Goal: Transaction & Acquisition: Purchase product/service

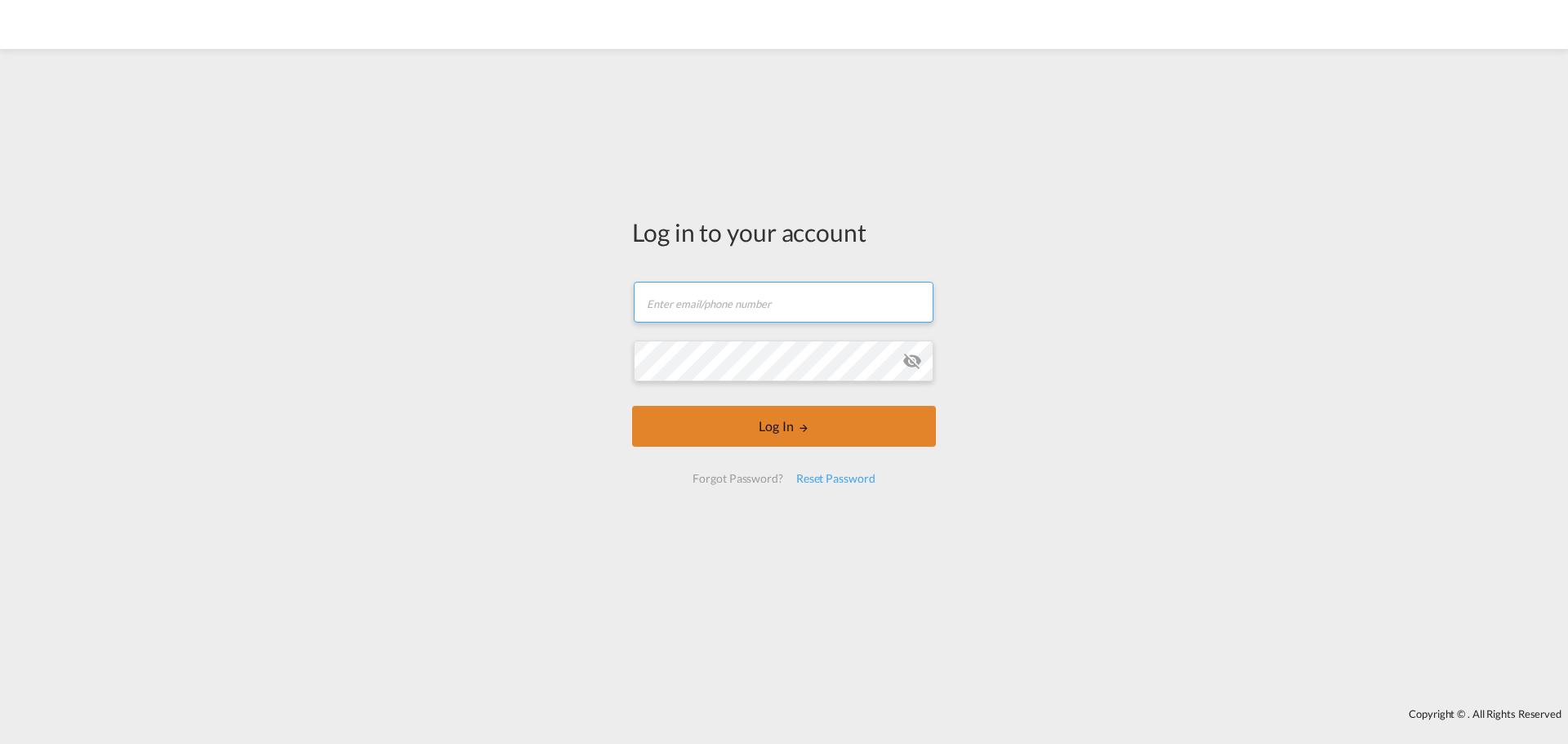
type input "[EMAIL_ADDRESS][DOMAIN_NAME]"
click at [802, 432] on md-icon "LOGIN" at bounding box center [804, 428] width 11 height 11
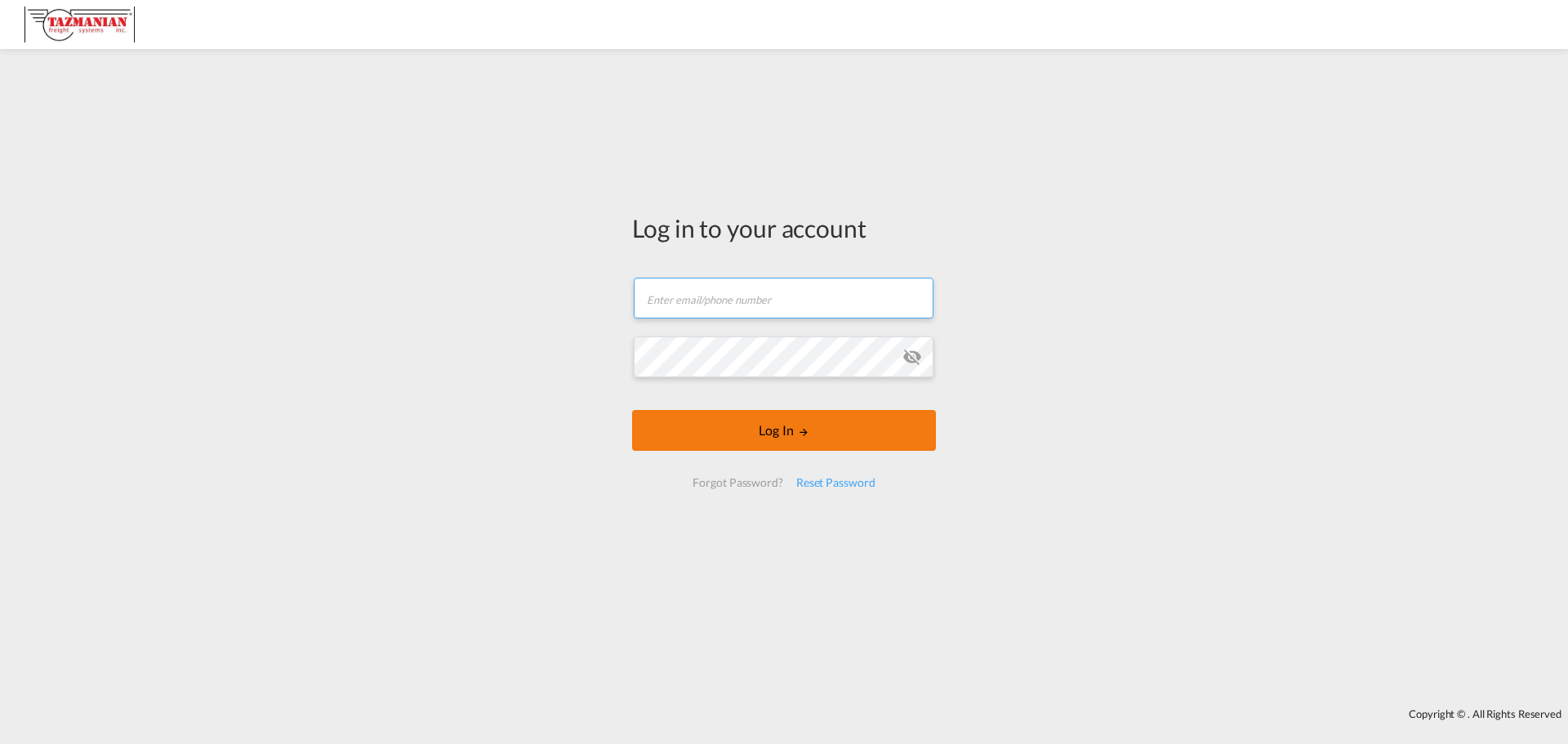
type input "[EMAIL_ADDRESS][DOMAIN_NAME]"
click at [798, 437] on md-icon "LOGIN" at bounding box center [804, 432] width 11 height 11
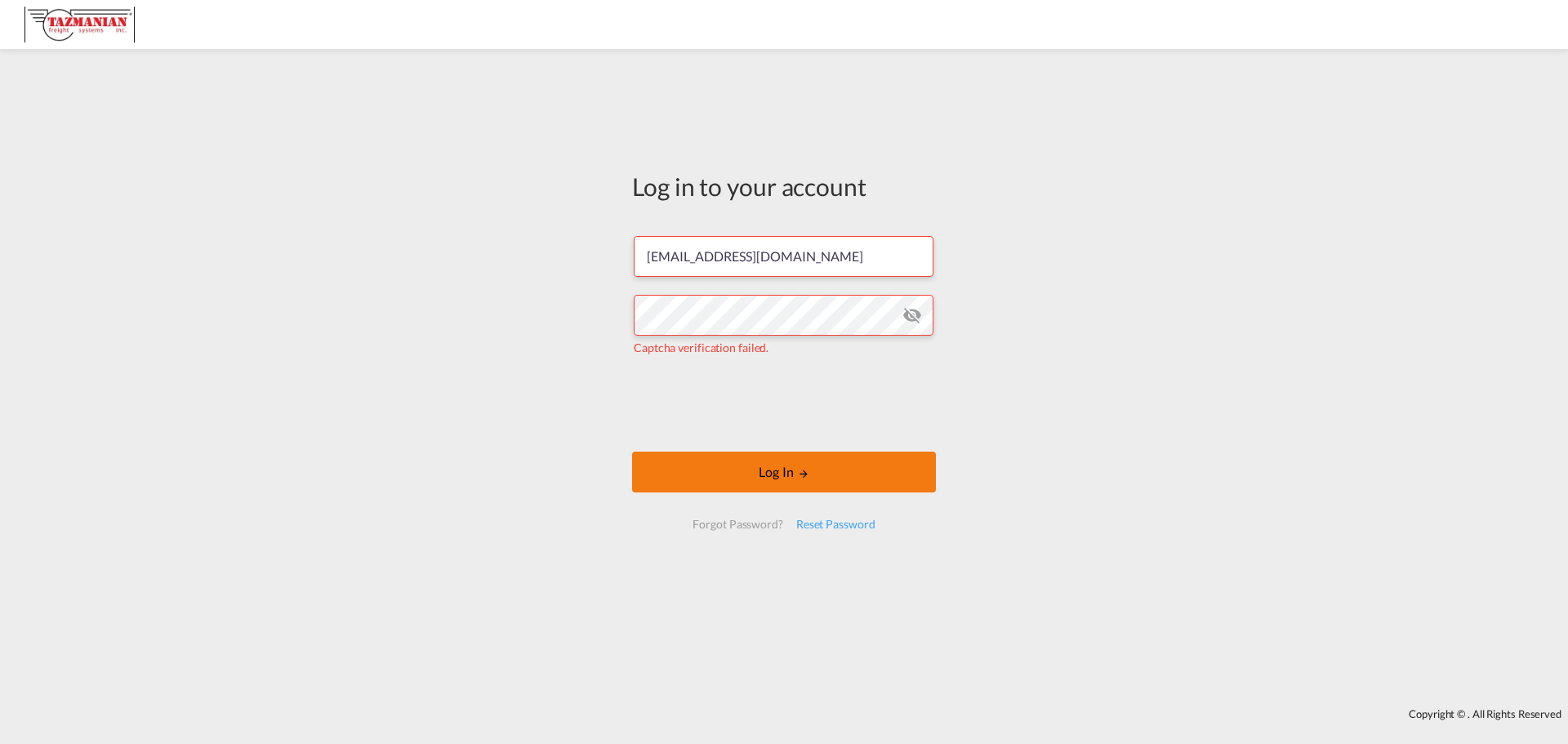
click at [846, 475] on button "Log In" at bounding box center [784, 472] width 304 height 41
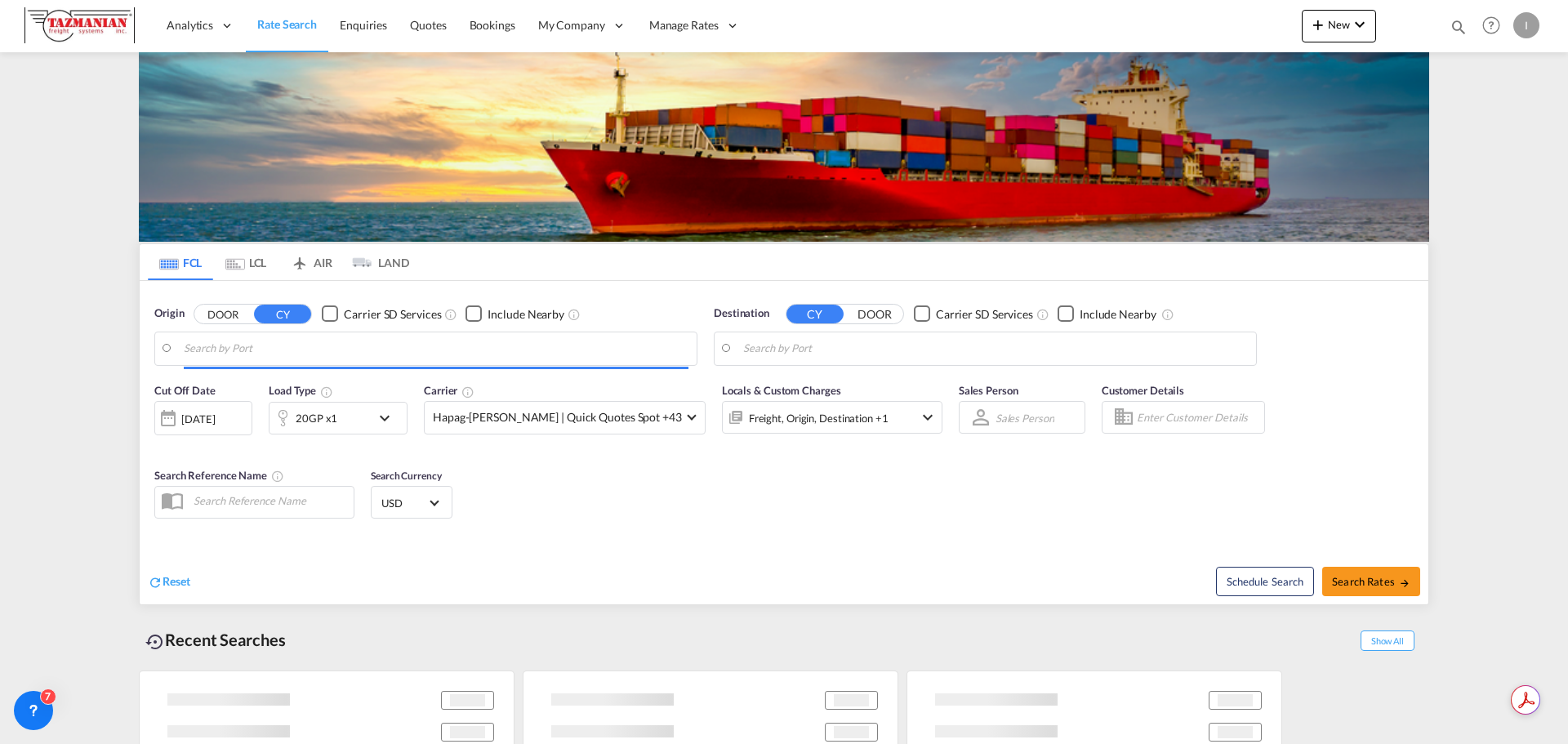
type input "[GEOGRAPHIC_DATA], [GEOGRAPHIC_DATA], USSEA"
type input "Mundra, INMUN"
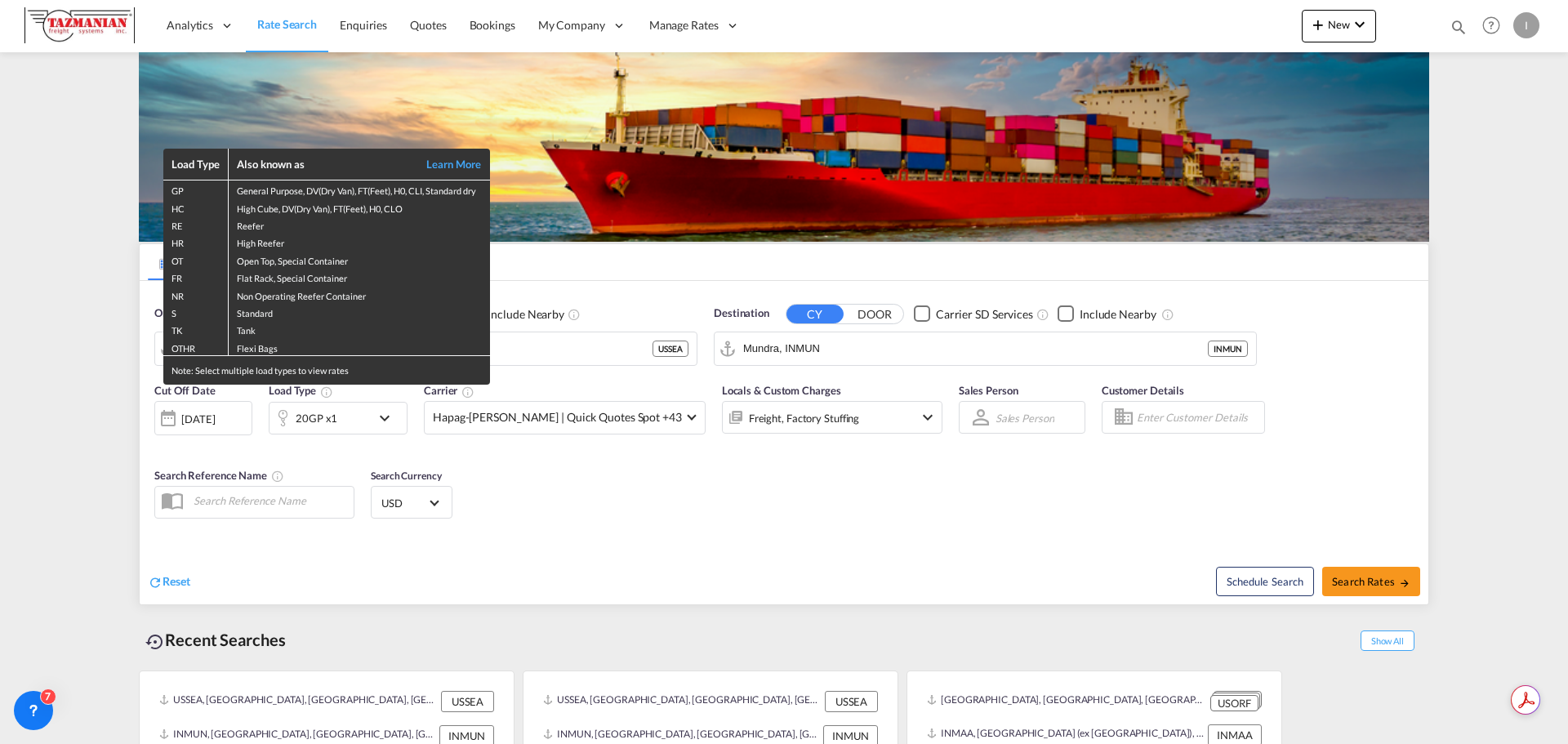
click at [389, 418] on div "Load Type Also known as Learn More GP General Purpose, DV(Dry Van), FT(Feet), H…" at bounding box center [784, 372] width 1568 height 744
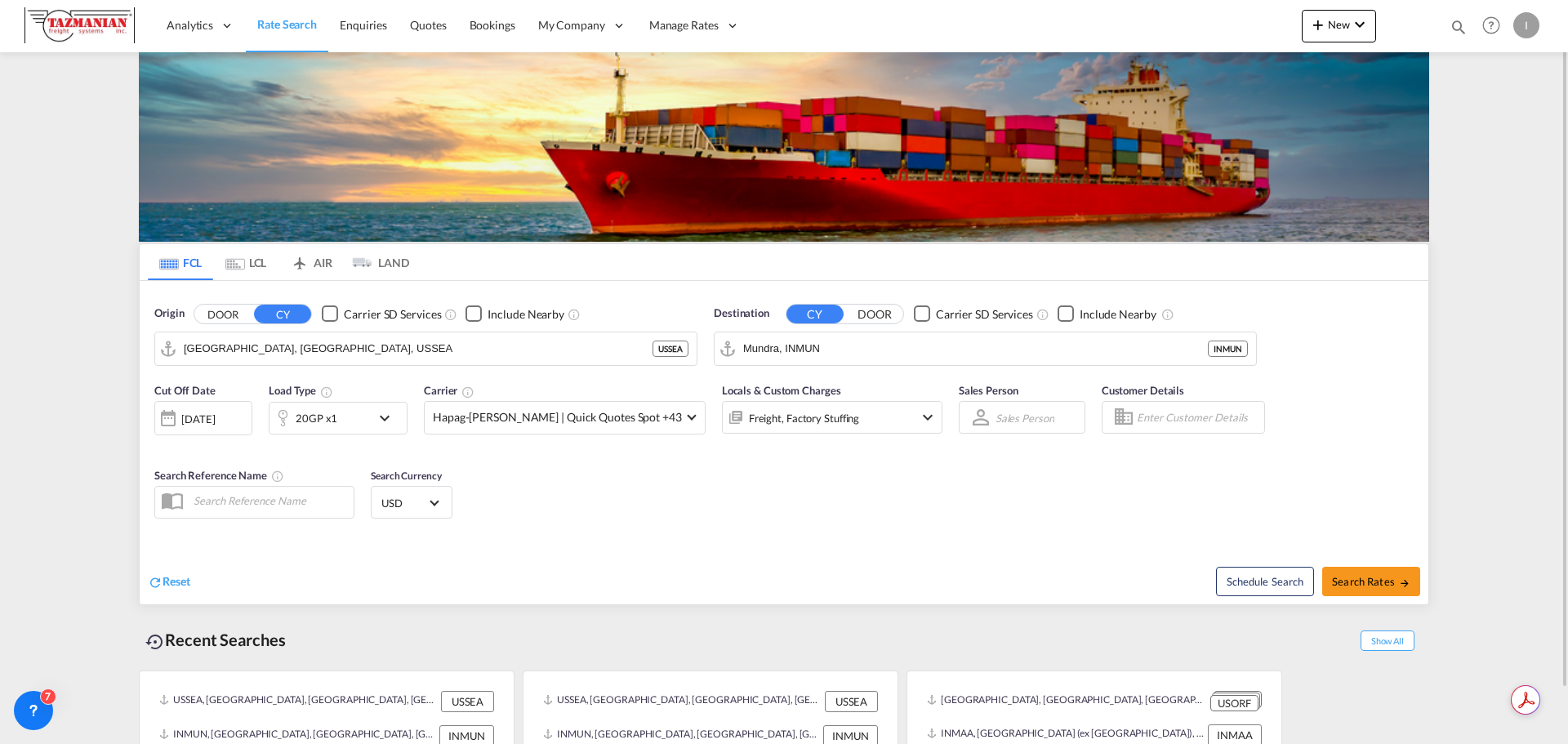
click at [380, 418] on md-icon "icon-chevron-down" at bounding box center [389, 418] width 28 height 20
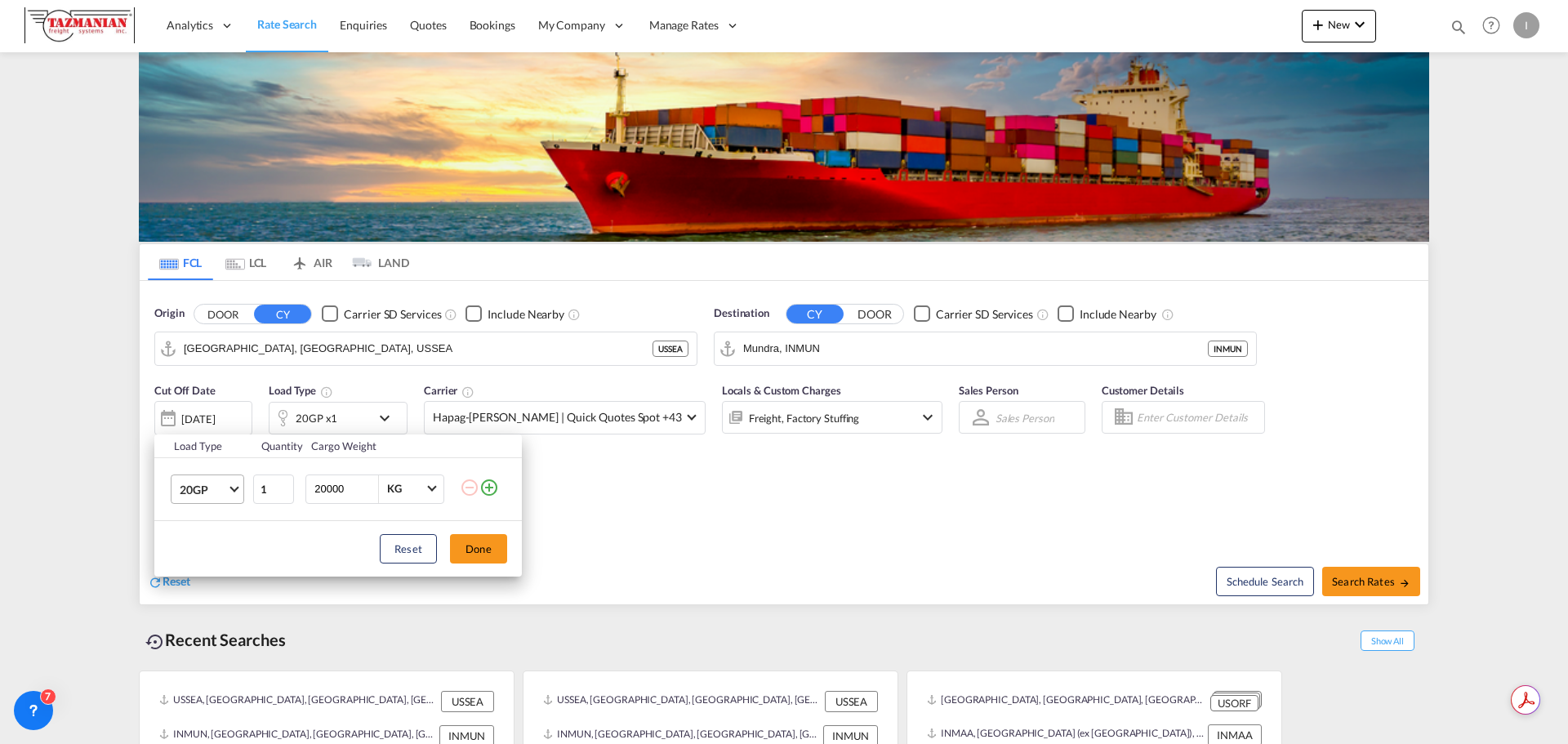
click at [219, 499] on md-select-value "20GP" at bounding box center [210, 489] width 65 height 28
click at [212, 573] on md-option "40HC" at bounding box center [221, 567] width 111 height 39
click at [502, 555] on button "Done" at bounding box center [478, 549] width 57 height 30
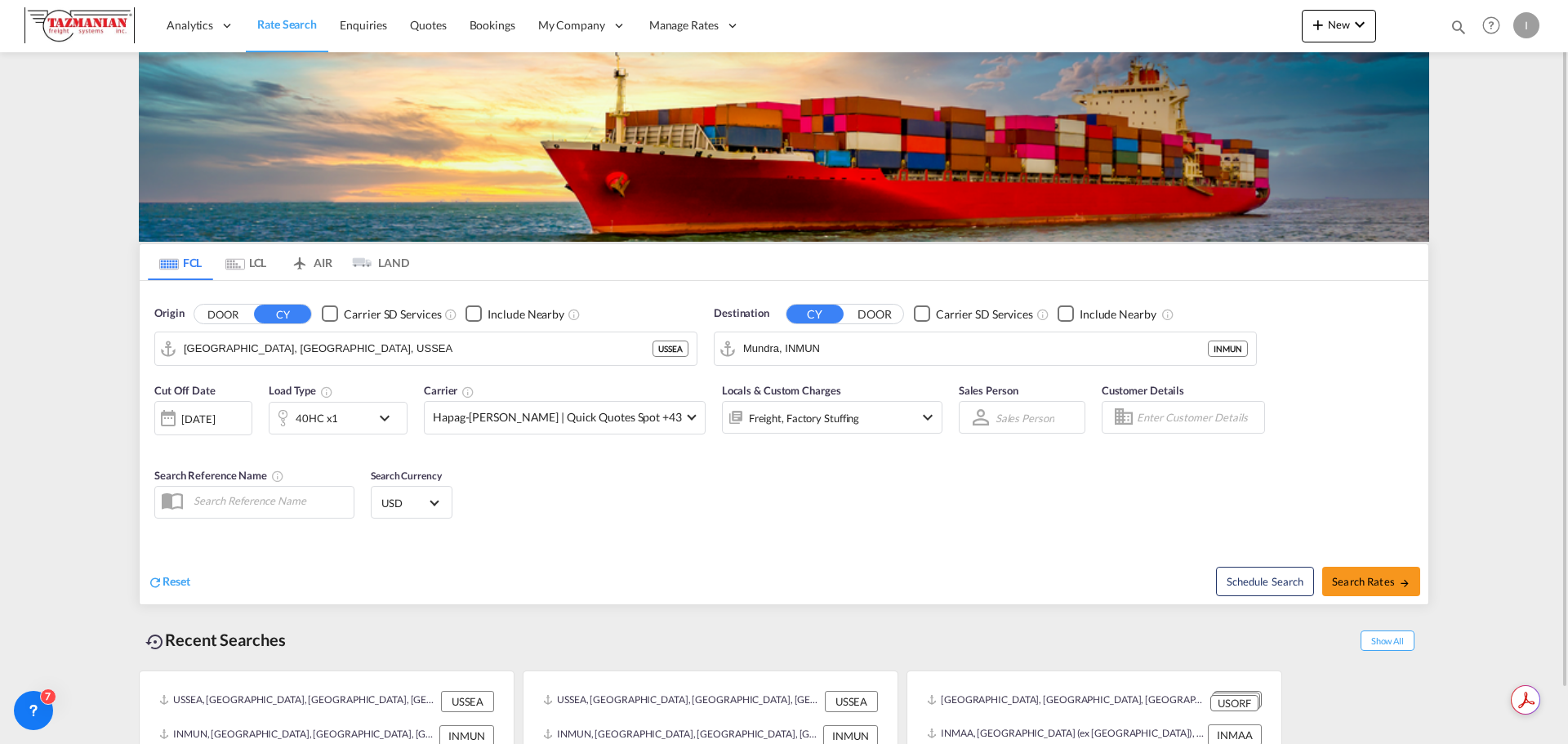
click at [202, 425] on div "[DATE]" at bounding box center [198, 419] width 33 height 15
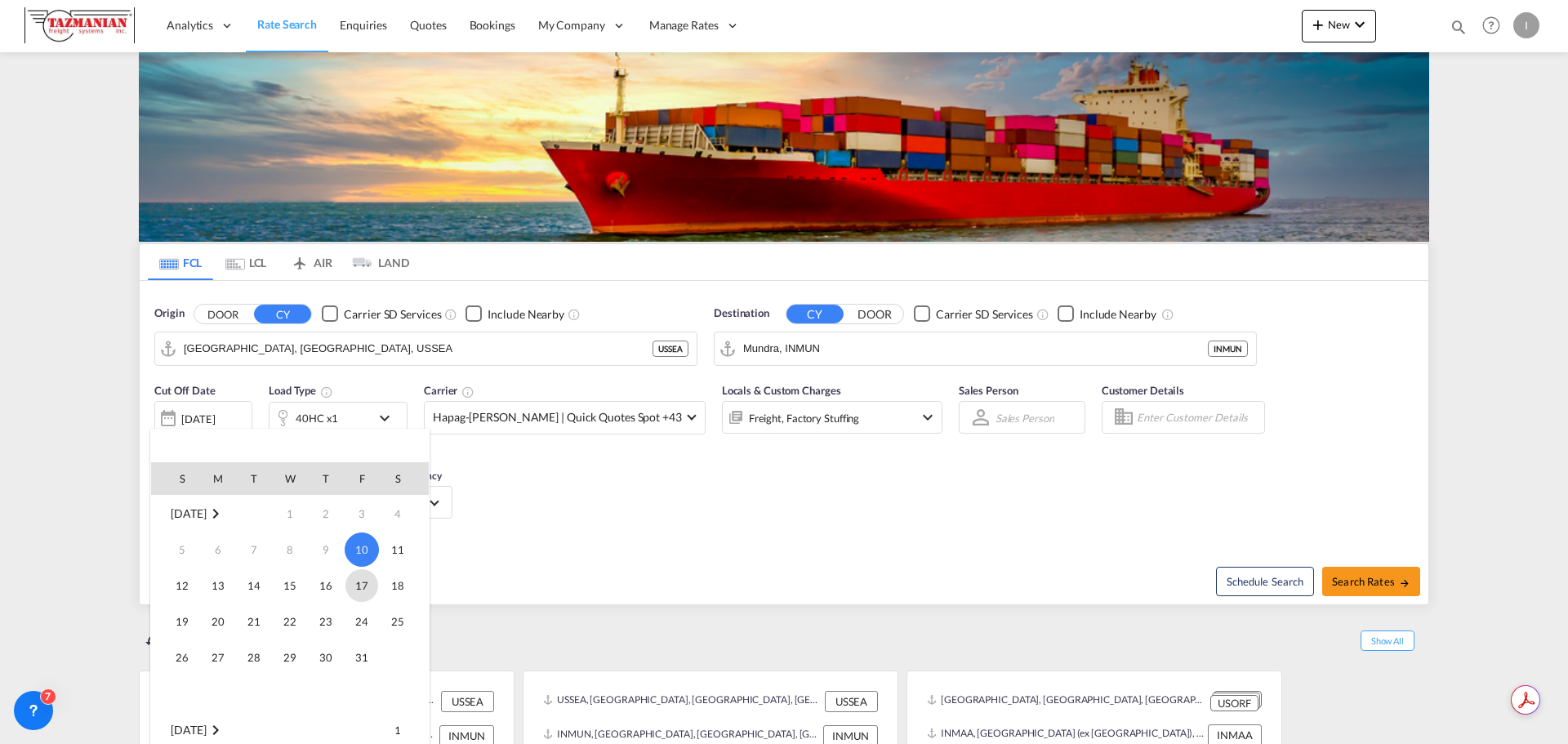
click at [358, 592] on span "17" at bounding box center [361, 585] width 33 height 33
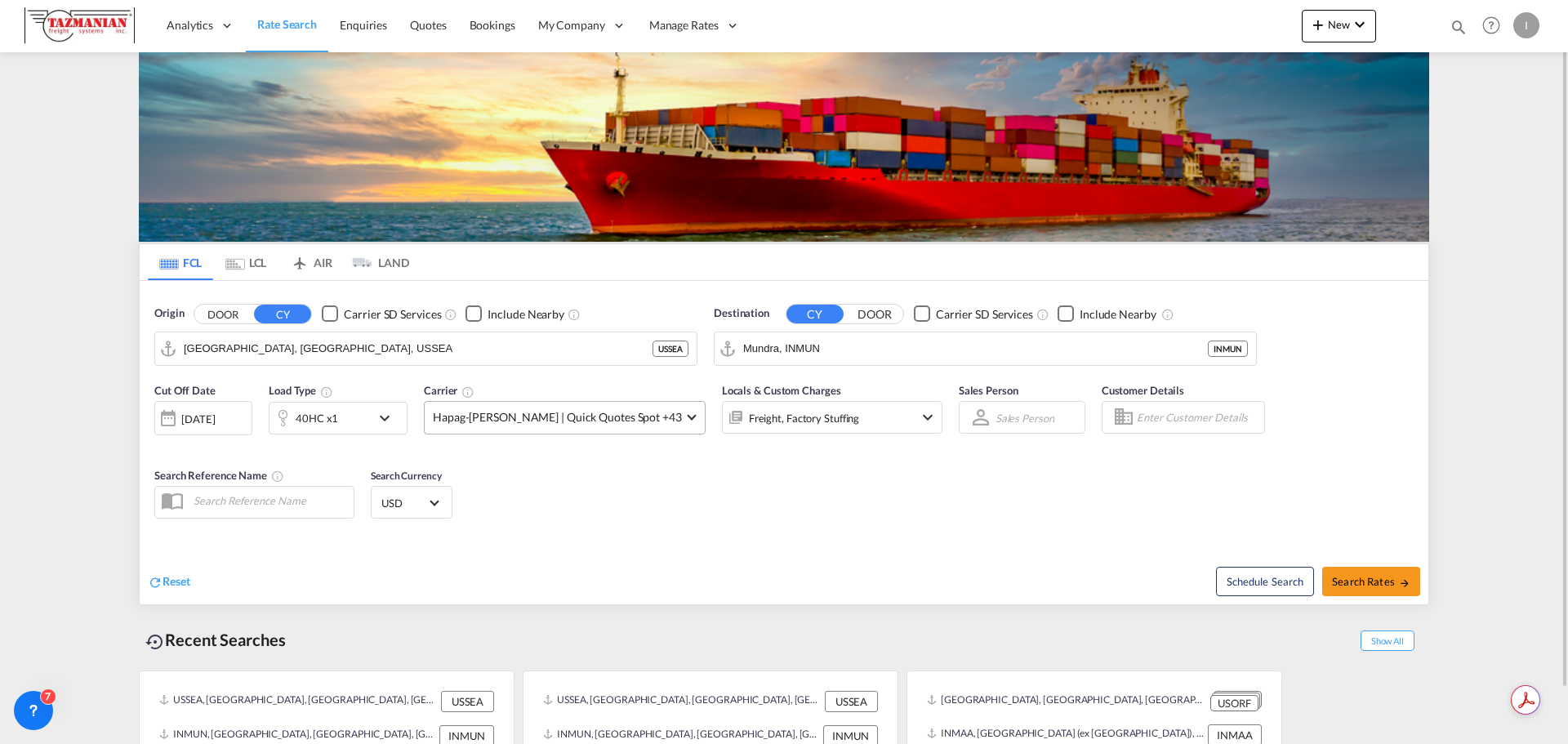
click at [604, 412] on span "Hapag-[PERSON_NAME] | Quick Quotes Spot +43" at bounding box center [557, 418] width 249 height 17
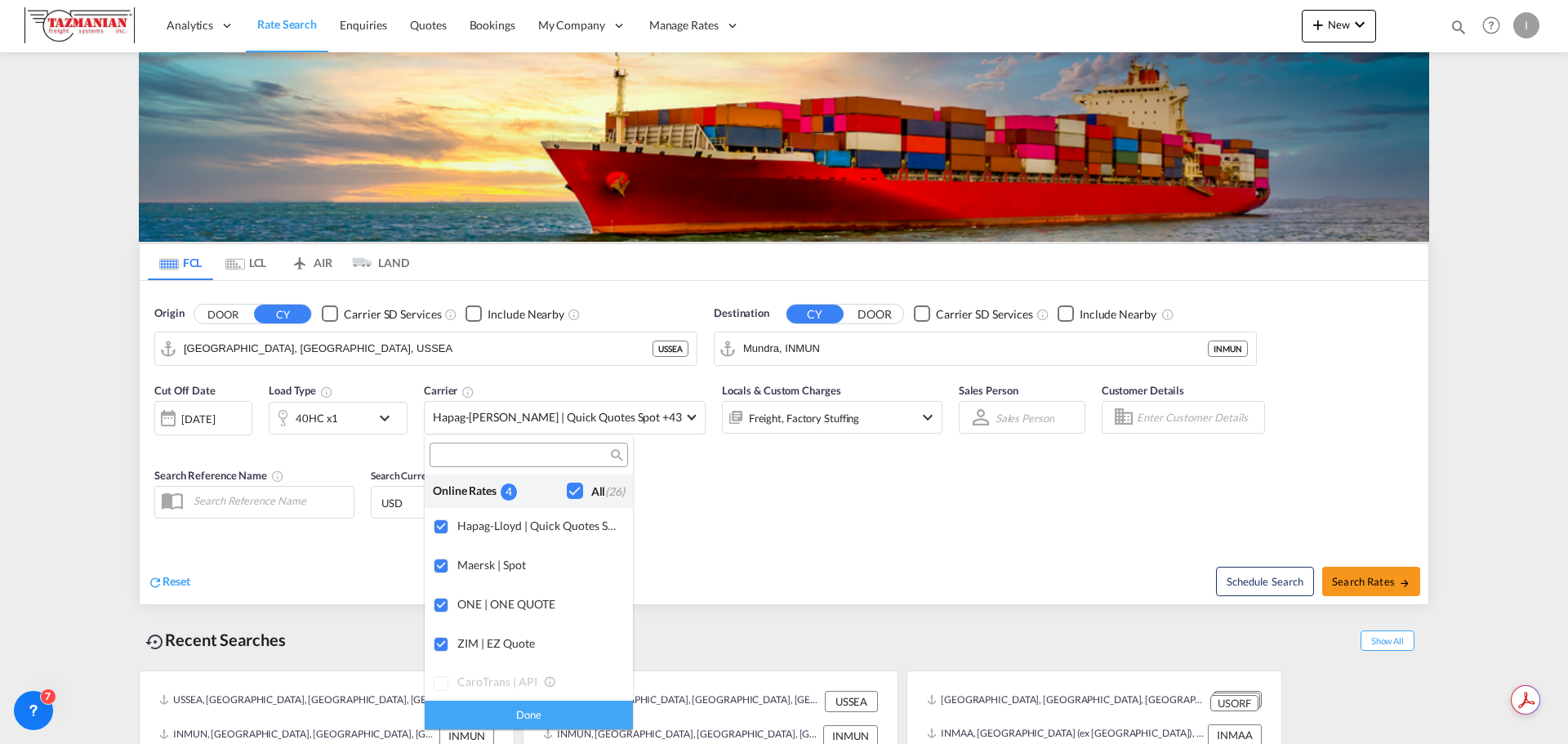
click at [721, 497] on md-backdrop at bounding box center [784, 372] width 1568 height 744
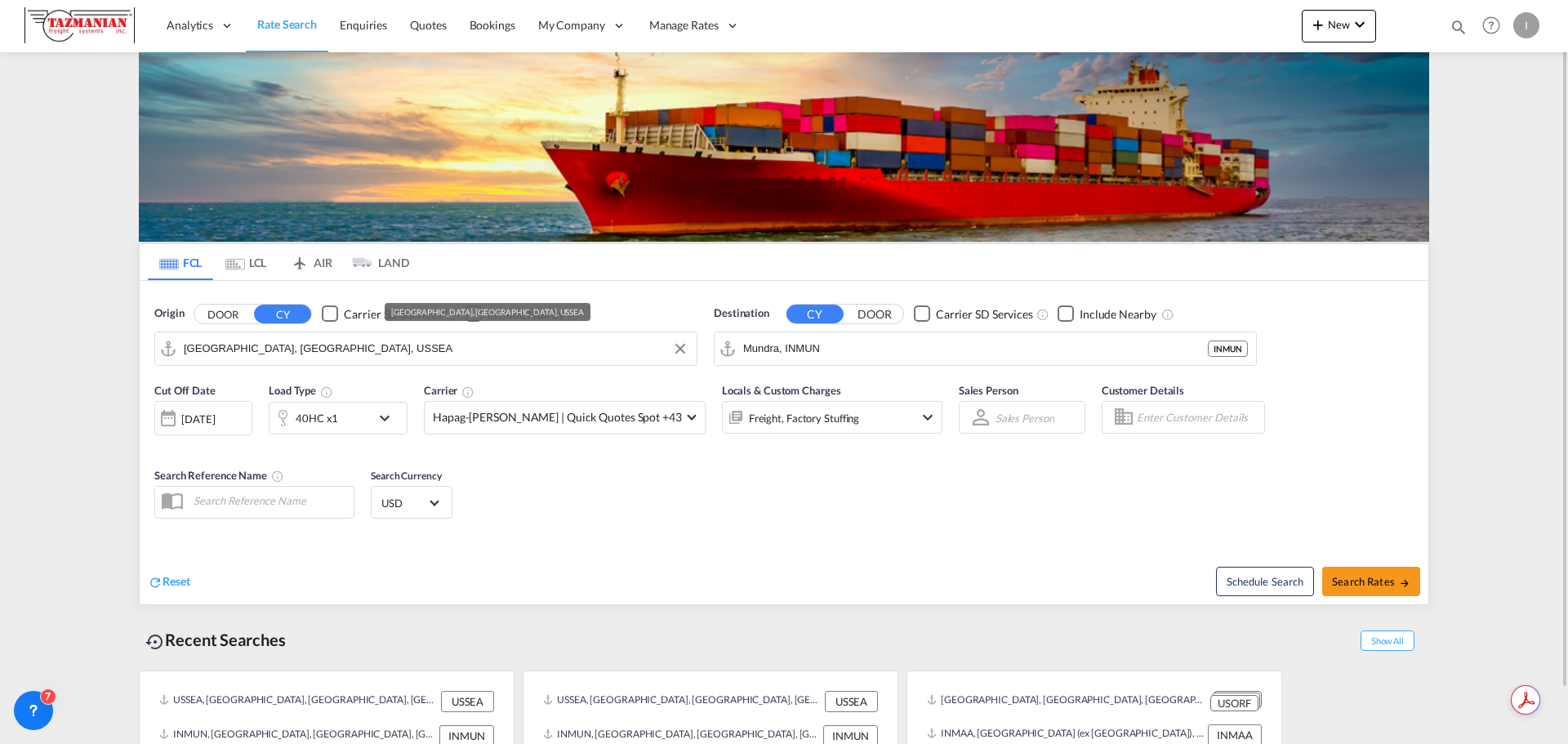
click at [445, 354] on input "[GEOGRAPHIC_DATA], [GEOGRAPHIC_DATA], USSEA" at bounding box center [436, 349] width 505 height 24
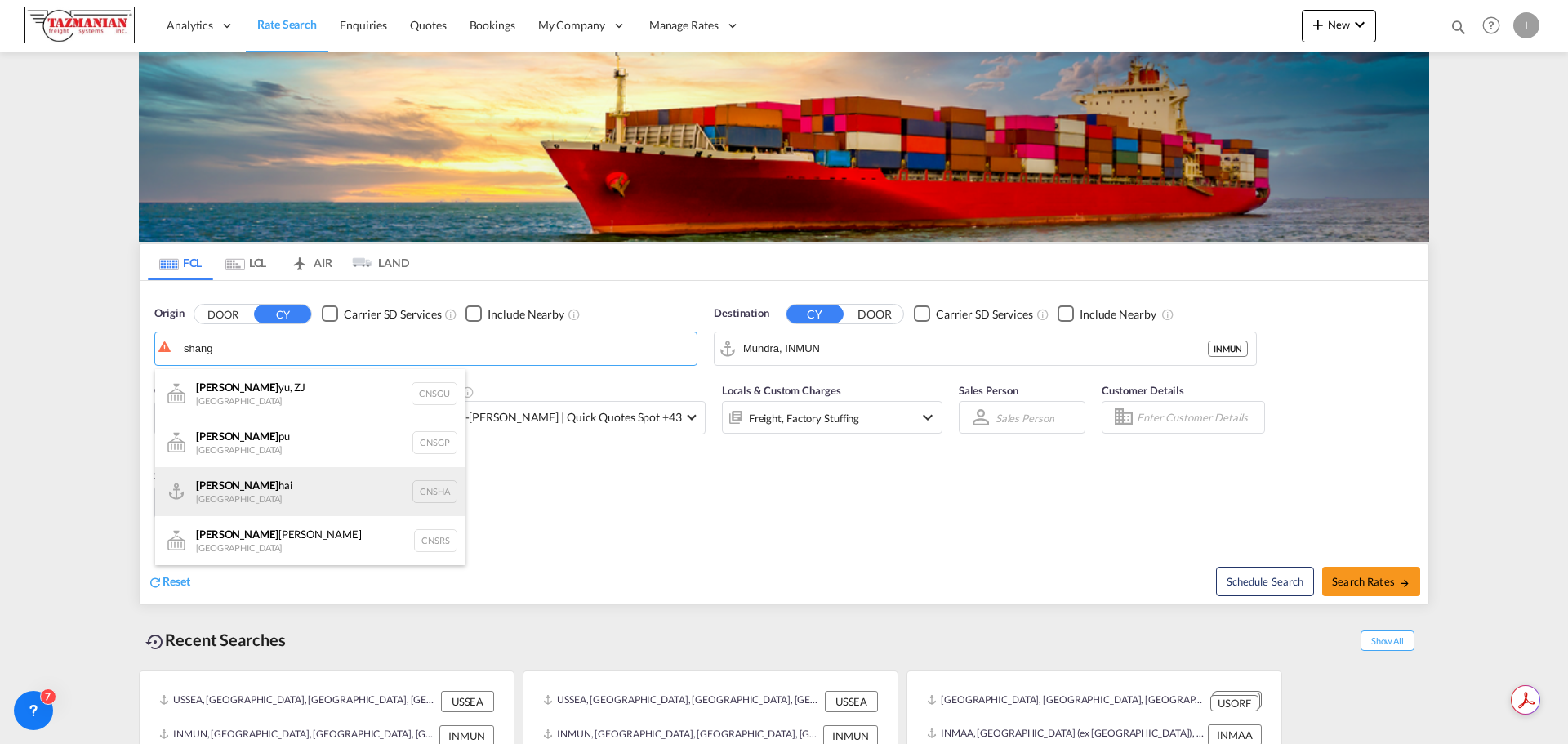
click at [367, 492] on div "Shang hai China CNSHA" at bounding box center [311, 491] width 311 height 49
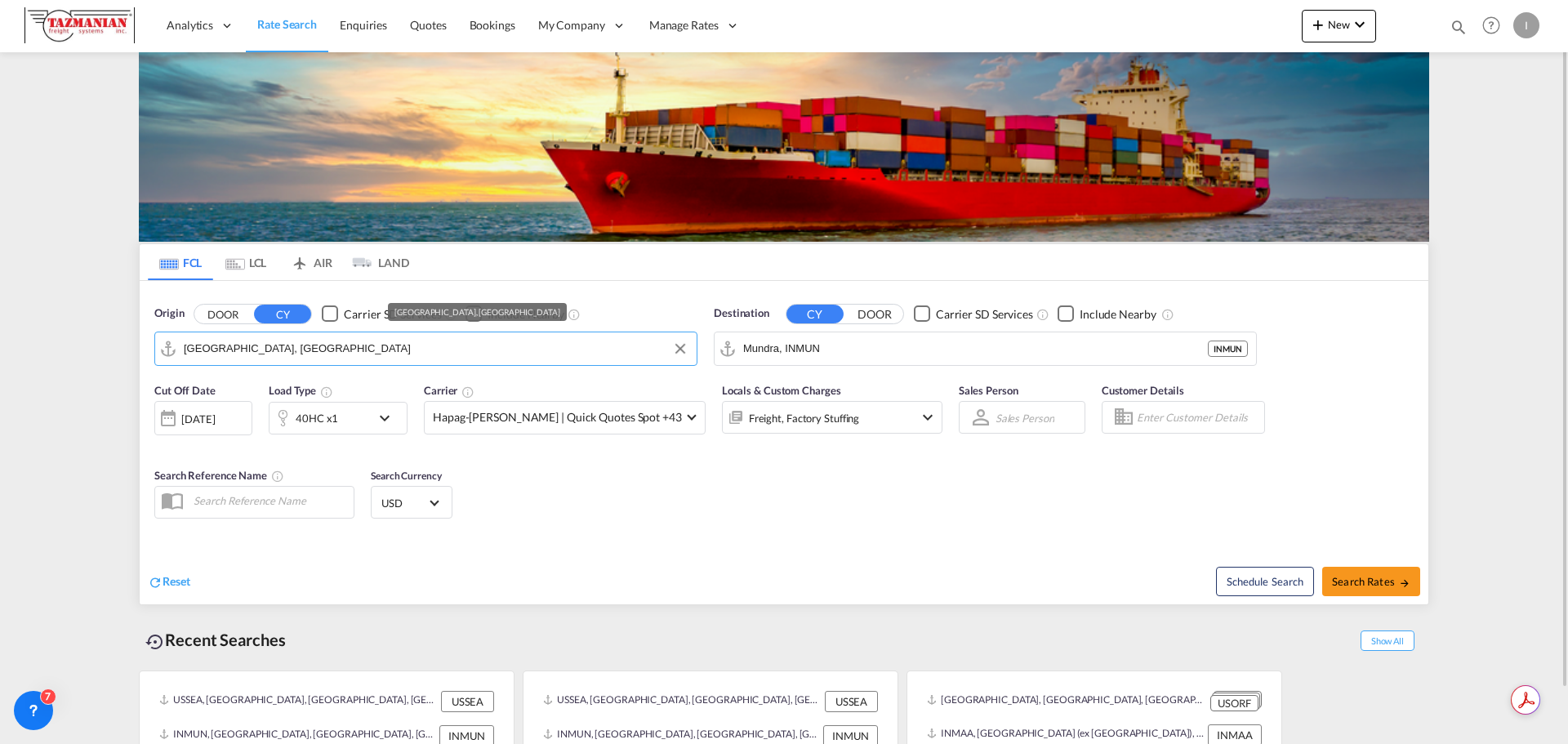
click at [301, 357] on input "[GEOGRAPHIC_DATA], [GEOGRAPHIC_DATA]" at bounding box center [436, 349] width 505 height 24
drag, startPoint x: 300, startPoint y: 350, endPoint x: 157, endPoint y: 343, distance: 143.2
click at [157, 343] on md-input-container "[GEOGRAPHIC_DATA], [GEOGRAPHIC_DATA]" at bounding box center [426, 348] width 541 height 33
paste input "[GEOGRAPHIC_DATA]"
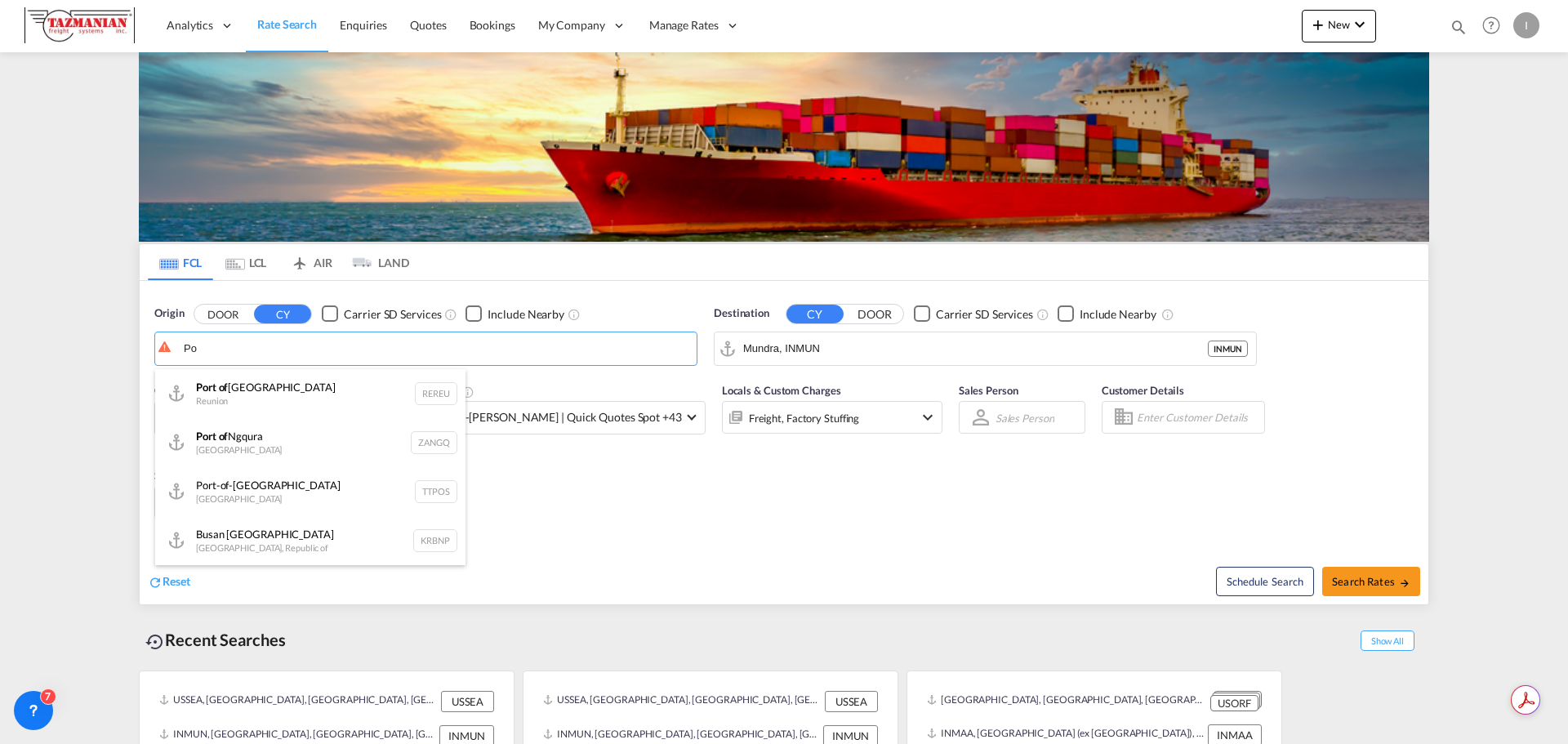
type input "P"
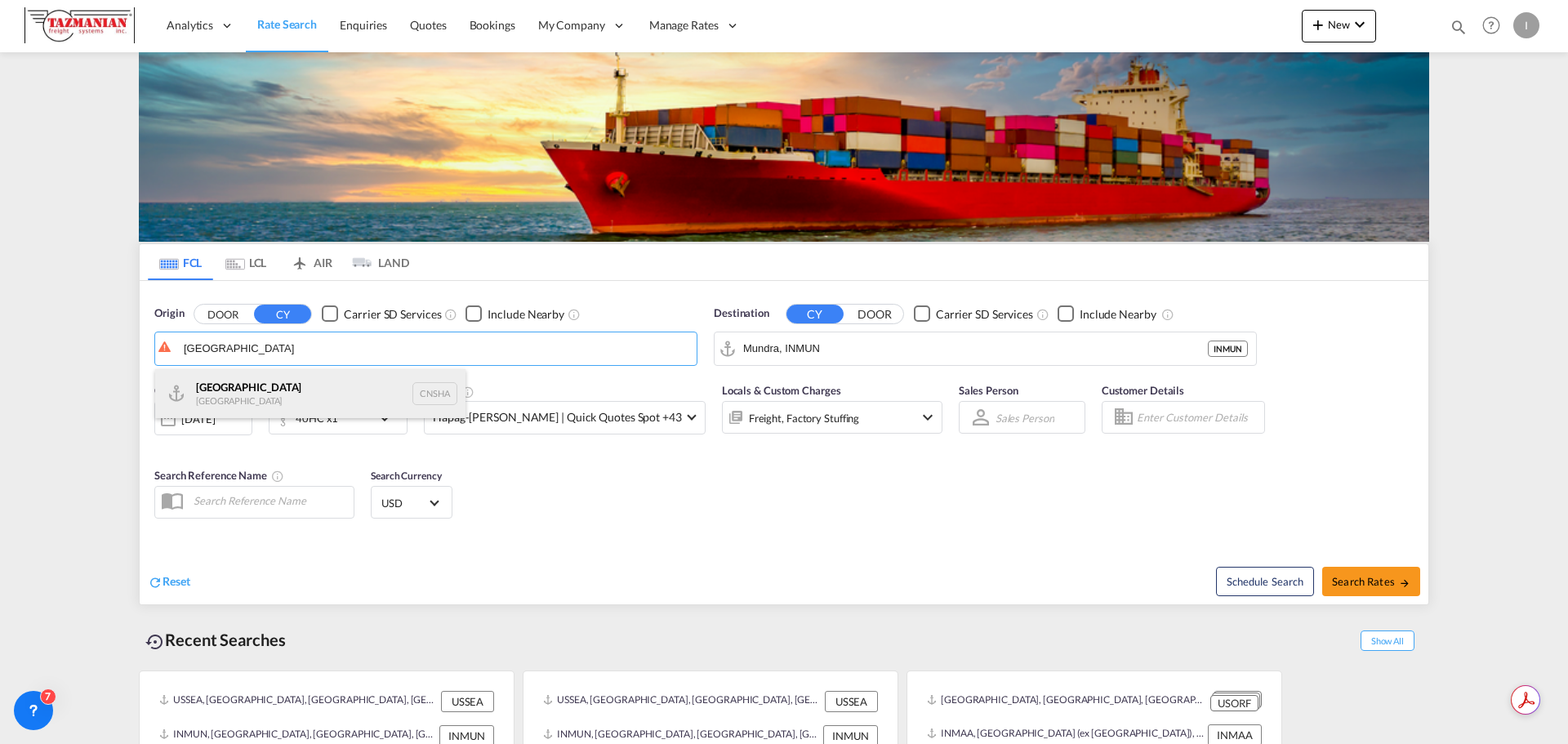
click at [317, 392] on div "Shanghai [GEOGRAPHIC_DATA] CNSHA" at bounding box center [311, 393] width 311 height 49
type input "[GEOGRAPHIC_DATA], [GEOGRAPHIC_DATA]"
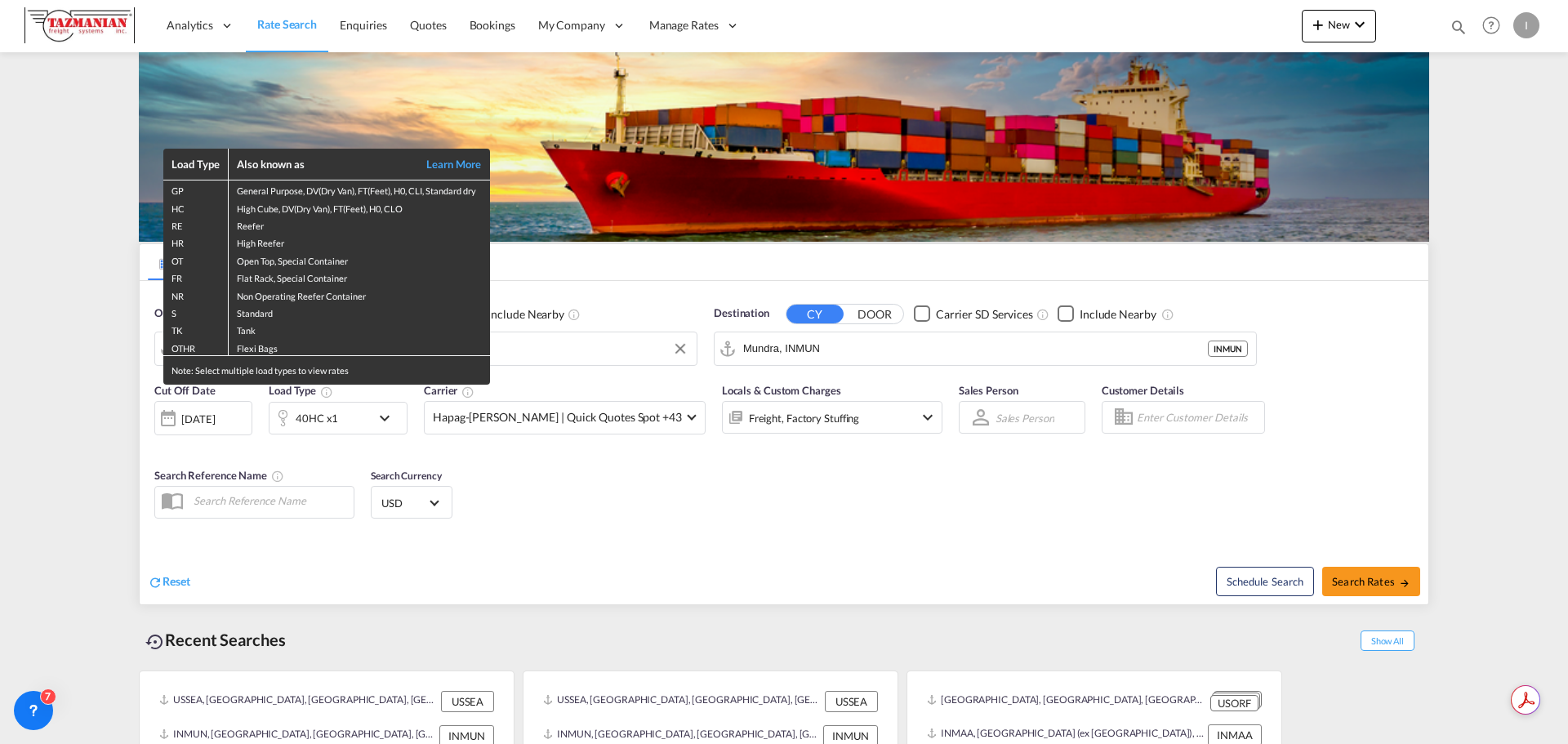
click at [787, 356] on div "Load Type Also known as Learn More GP General Purpose, DV(Dry Van), FT(Feet), H…" at bounding box center [784, 372] width 1568 height 744
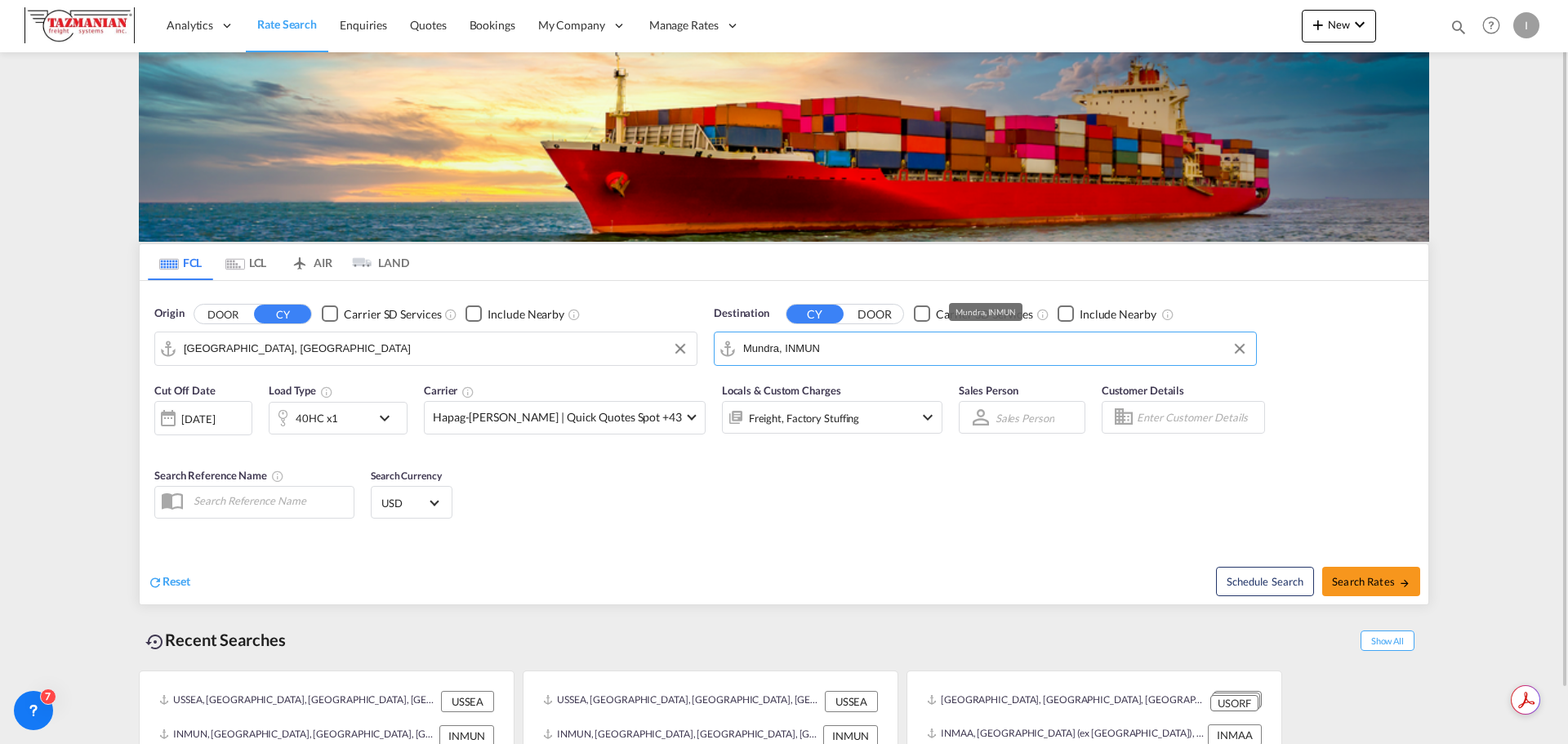
click at [789, 352] on input "Mundra, INMUN" at bounding box center [995, 349] width 505 height 24
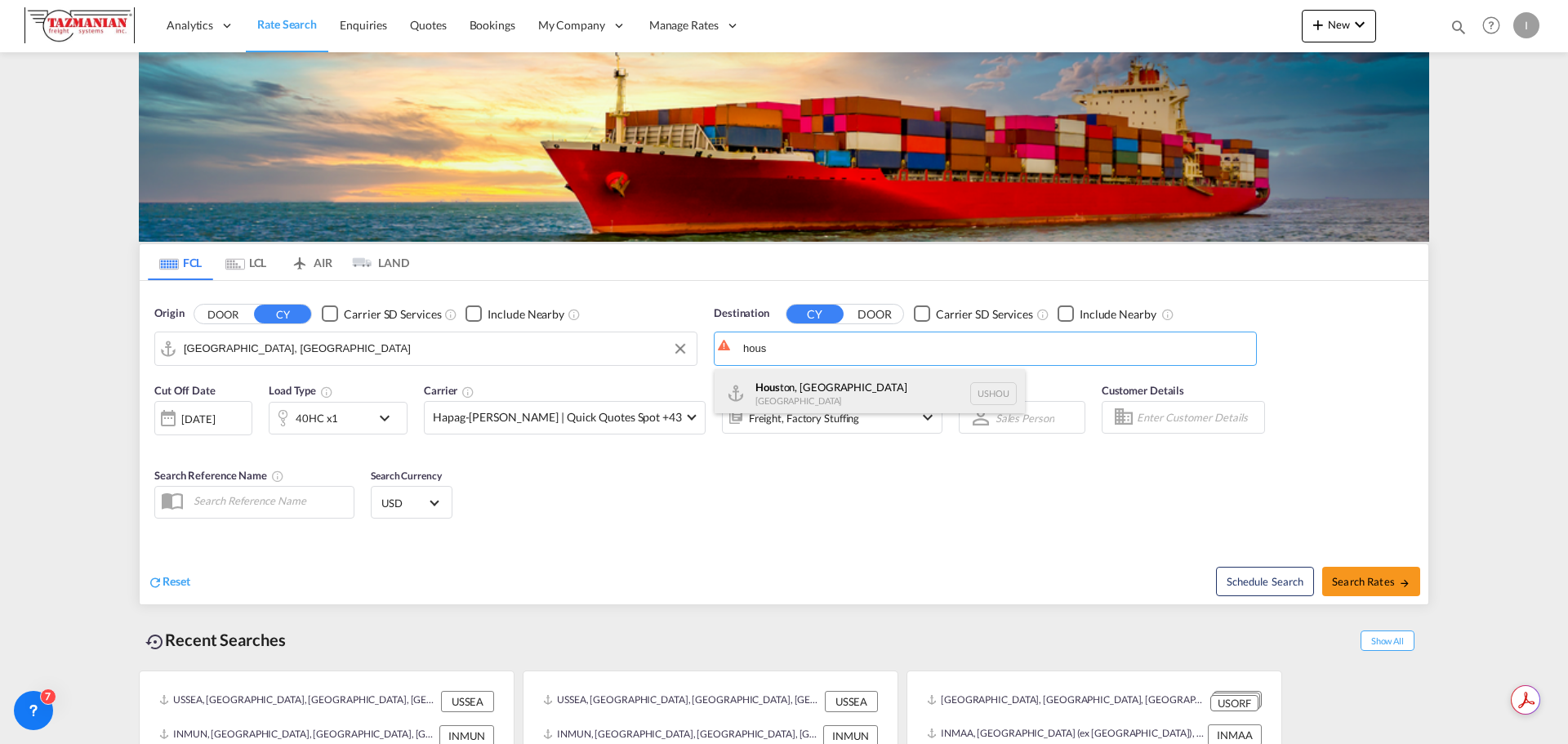
click at [801, 394] on div "Hous ton, [GEOGRAPHIC_DATA] [GEOGRAPHIC_DATA] USHOU" at bounding box center [870, 393] width 311 height 49
type input "[GEOGRAPHIC_DATA], [GEOGRAPHIC_DATA], USHOU"
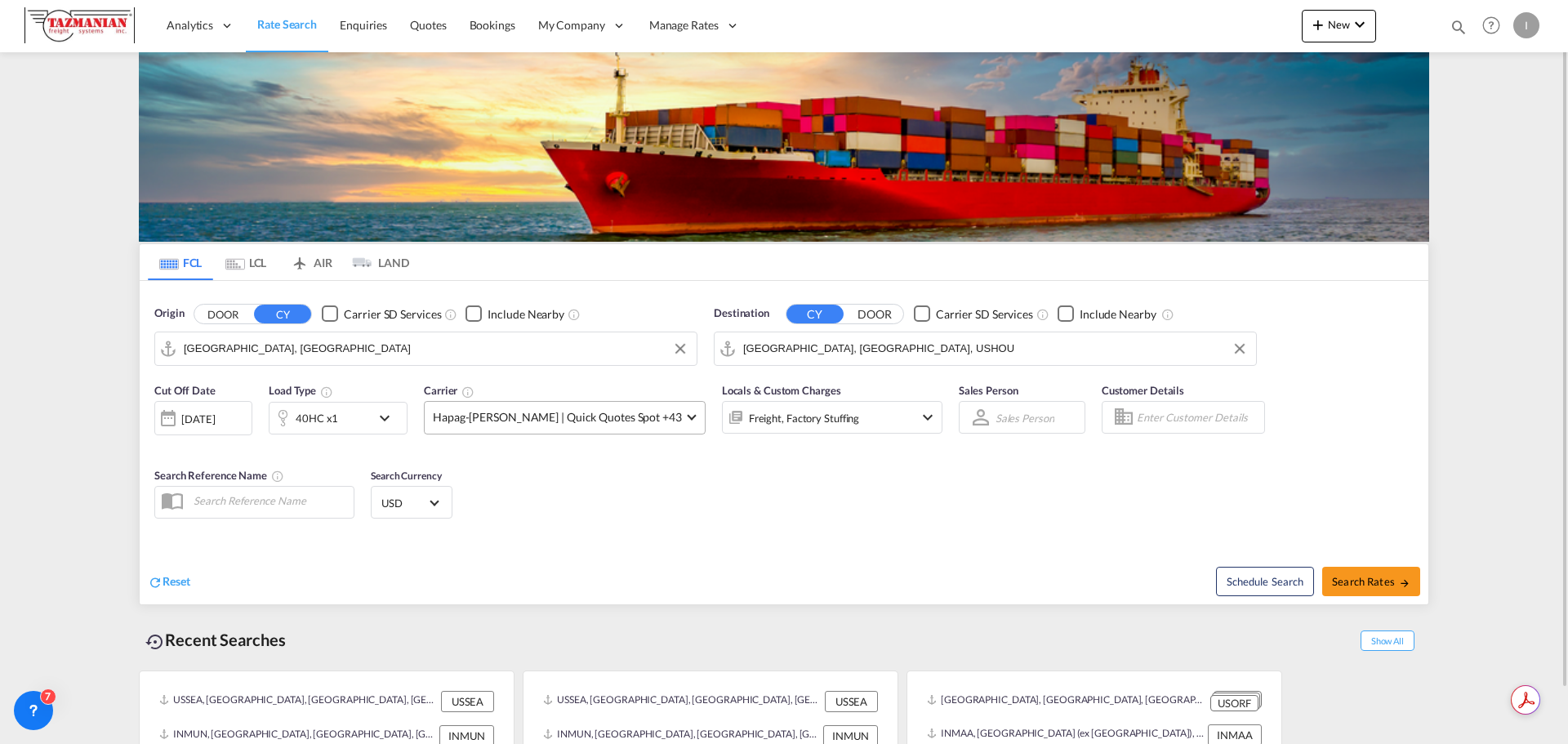
click at [686, 419] on span at bounding box center [691, 416] width 9 height 9
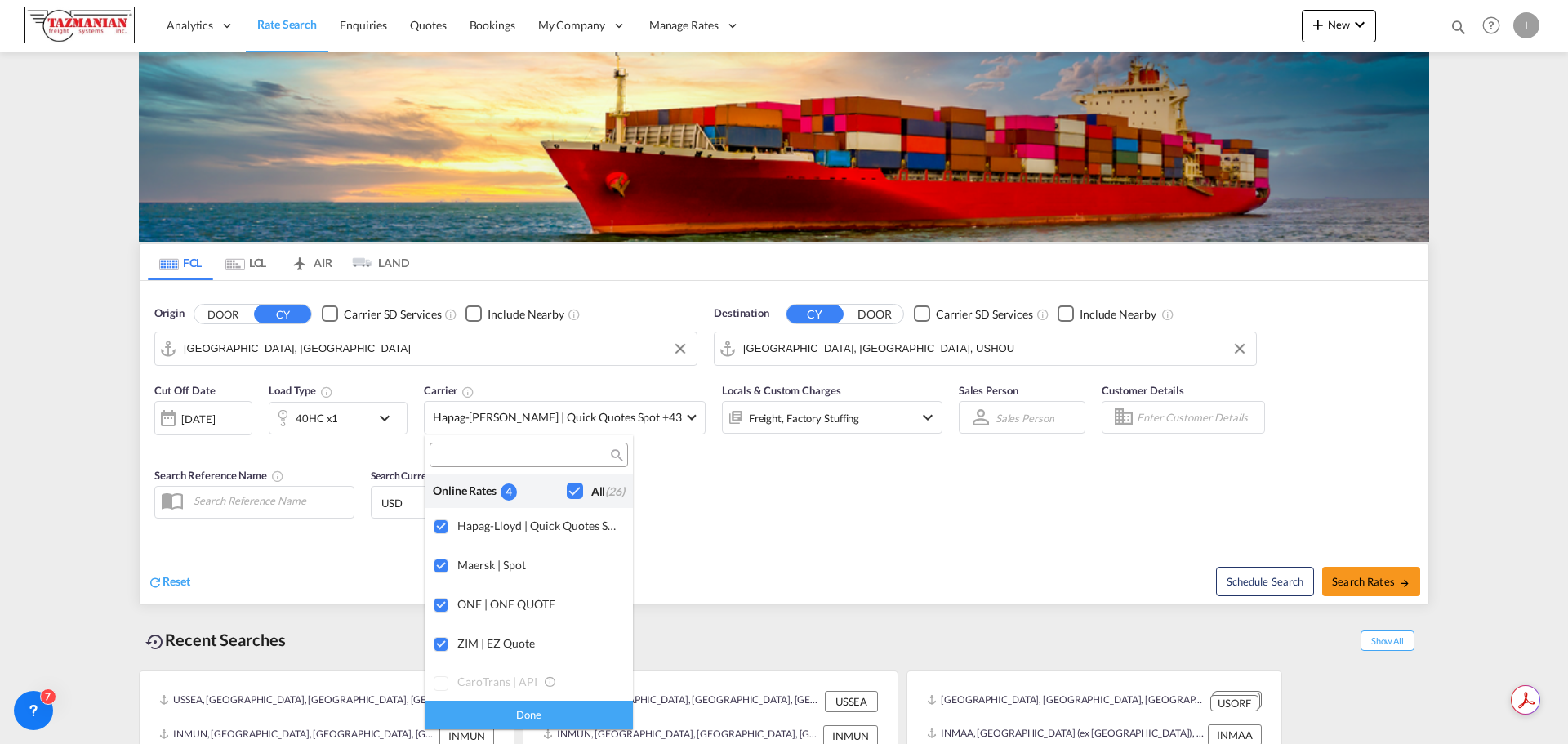
click at [786, 512] on md-backdrop at bounding box center [784, 372] width 1568 height 744
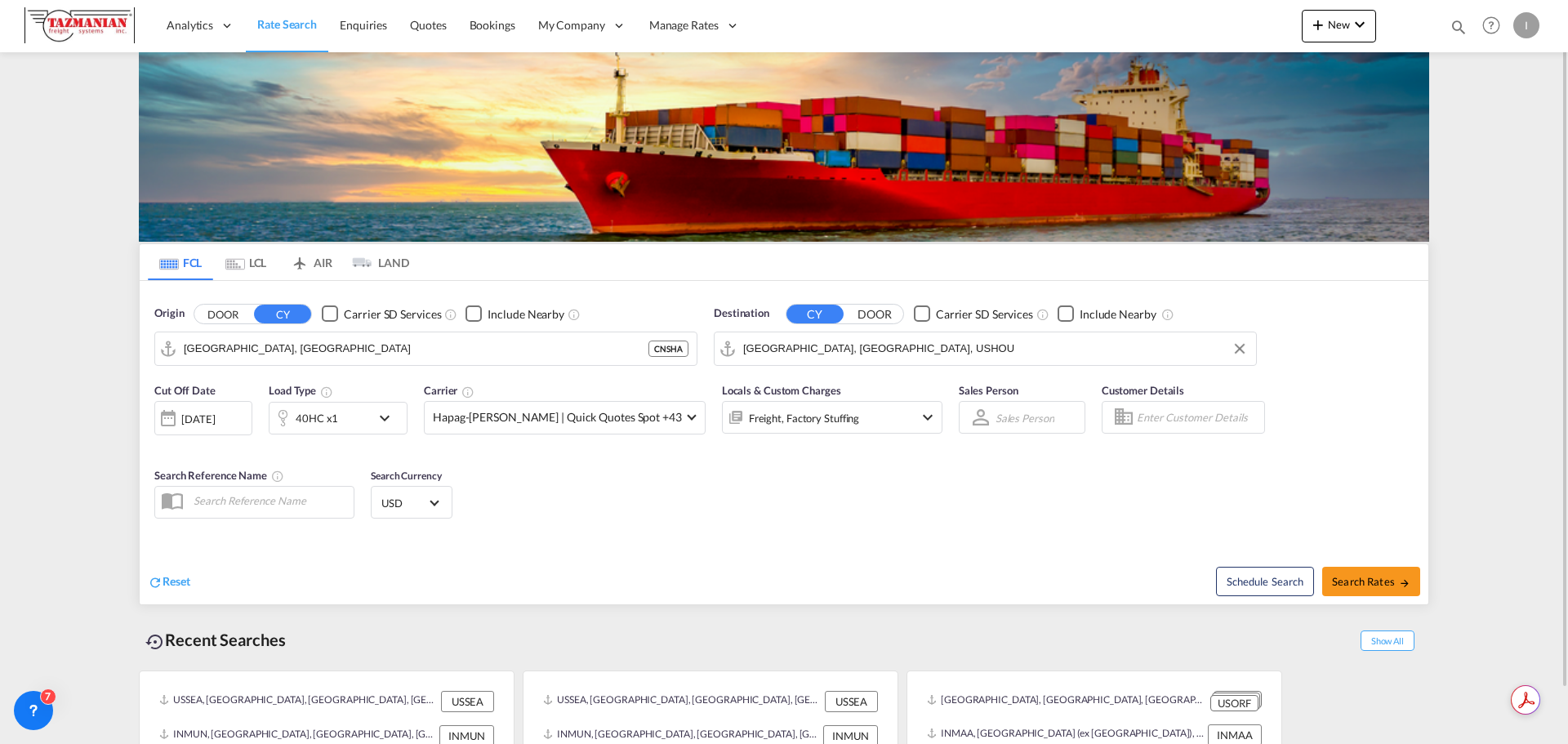
click at [212, 310] on button "DOOR" at bounding box center [222, 313] width 57 height 19
click at [881, 314] on button "DOOR" at bounding box center [874, 313] width 57 height 19
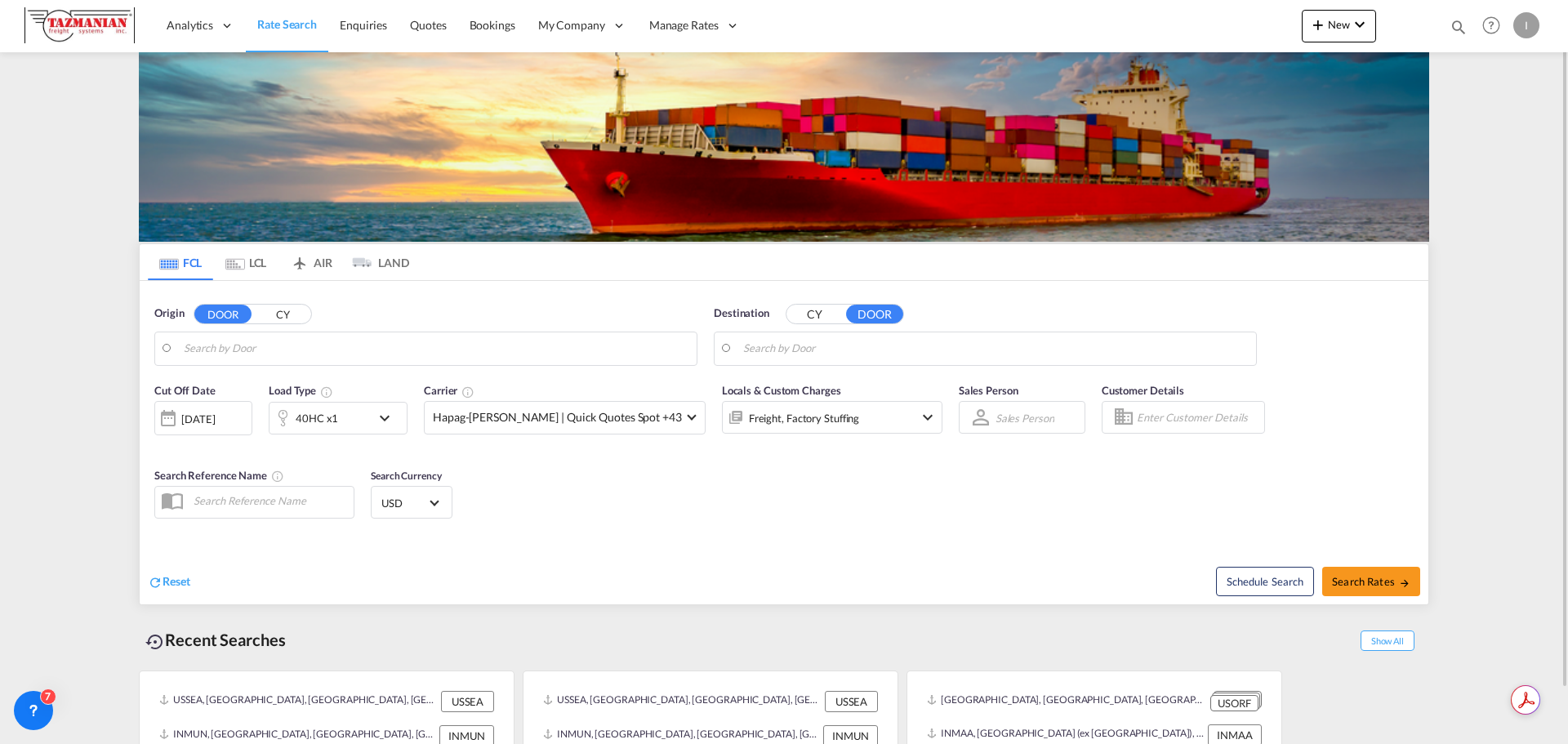
drag, startPoint x: 440, startPoint y: 345, endPoint x: 437, endPoint y: 331, distance: 14.3
click at [437, 332] on md-input-container "Shanghai, CNSHA" at bounding box center [426, 348] width 541 height 33
type input "s"
click at [288, 305] on button "CY" at bounding box center [282, 313] width 57 height 19
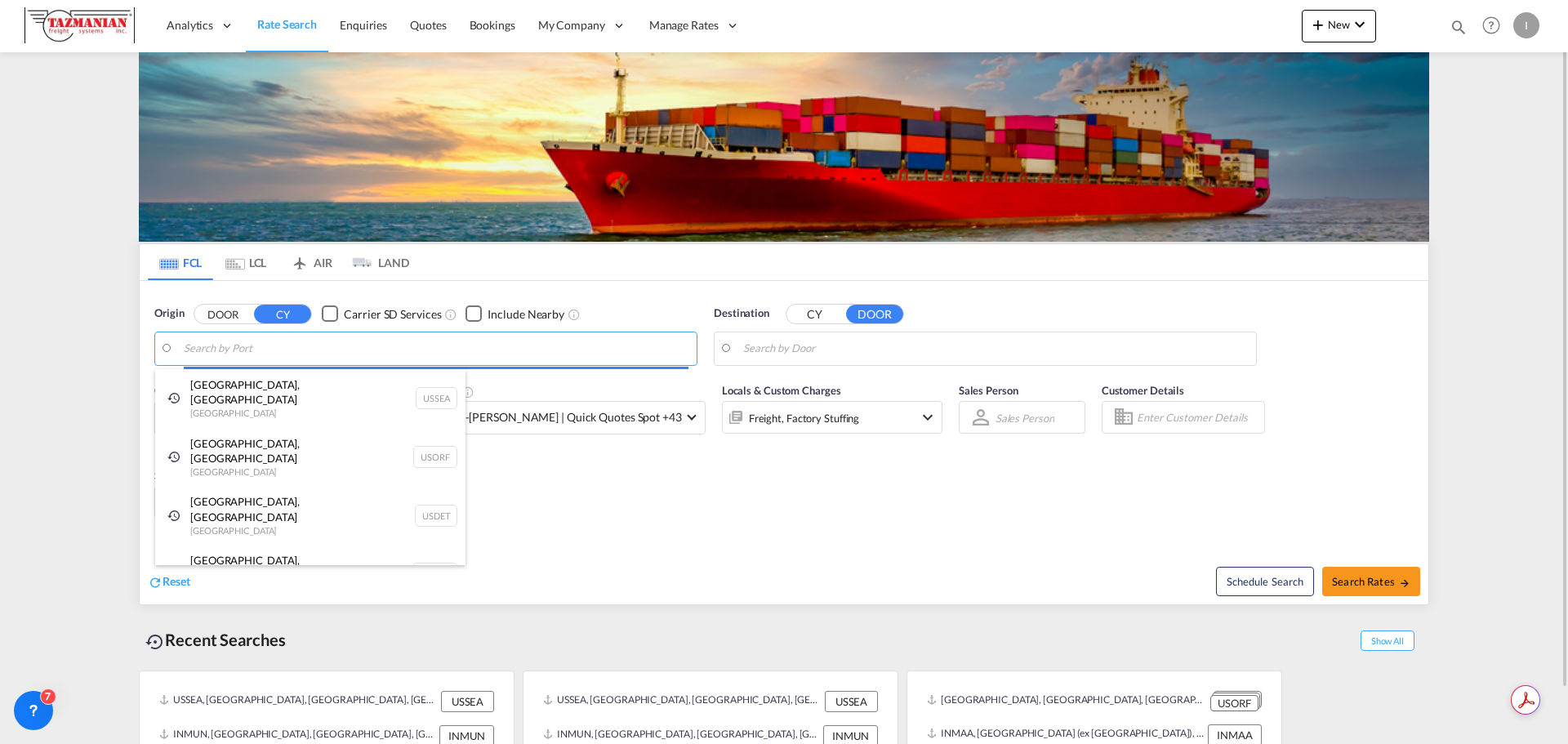
click at [245, 347] on body "Analytics Reports Dashboard Rate Search Enquiries Quotes Bookings" at bounding box center [784, 372] width 1568 height 744
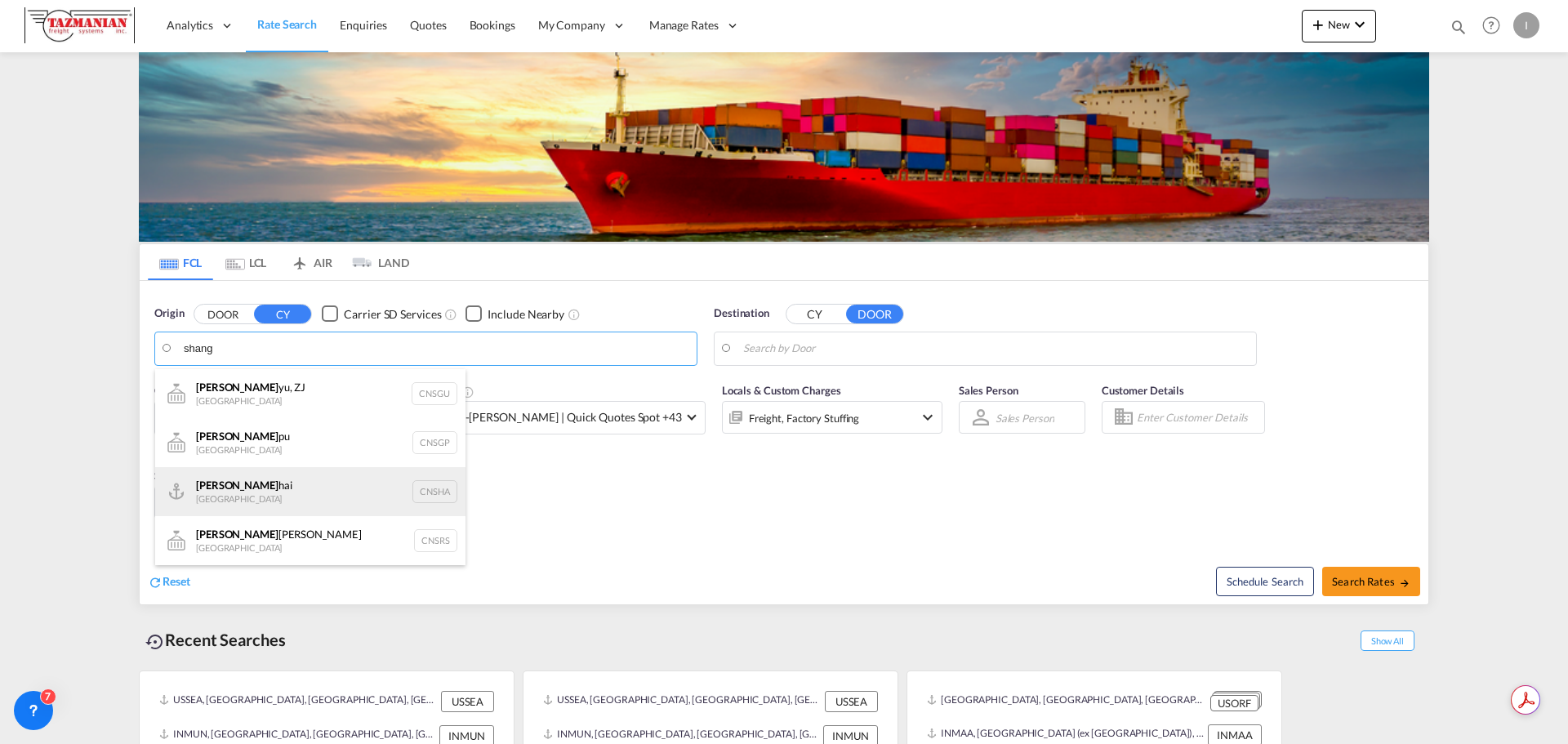
click at [248, 486] on div "Shang hai China CNSHA" at bounding box center [311, 491] width 311 height 49
type input "[GEOGRAPHIC_DATA], [GEOGRAPHIC_DATA]"
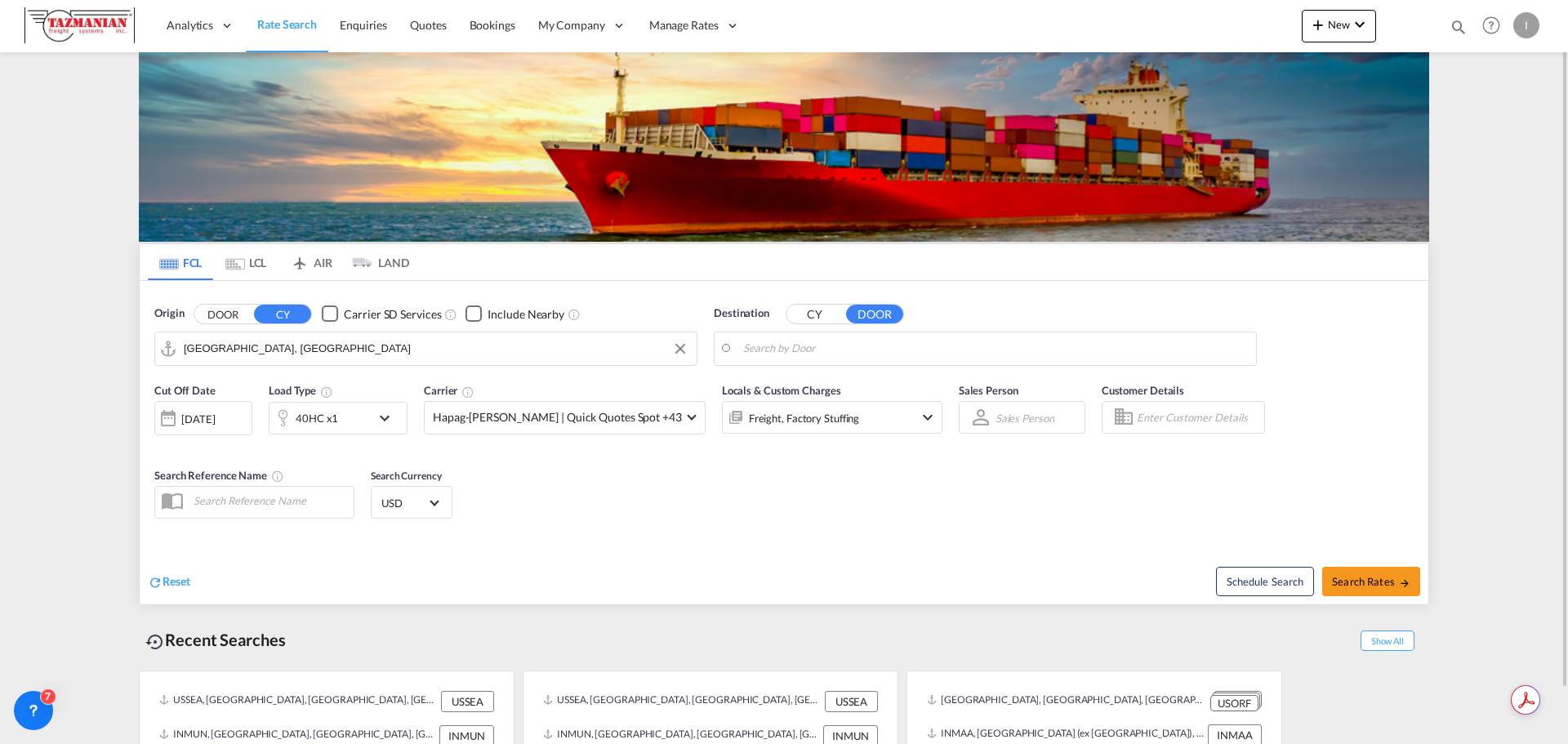
click at [812, 310] on button "CY" at bounding box center [815, 313] width 57 height 19
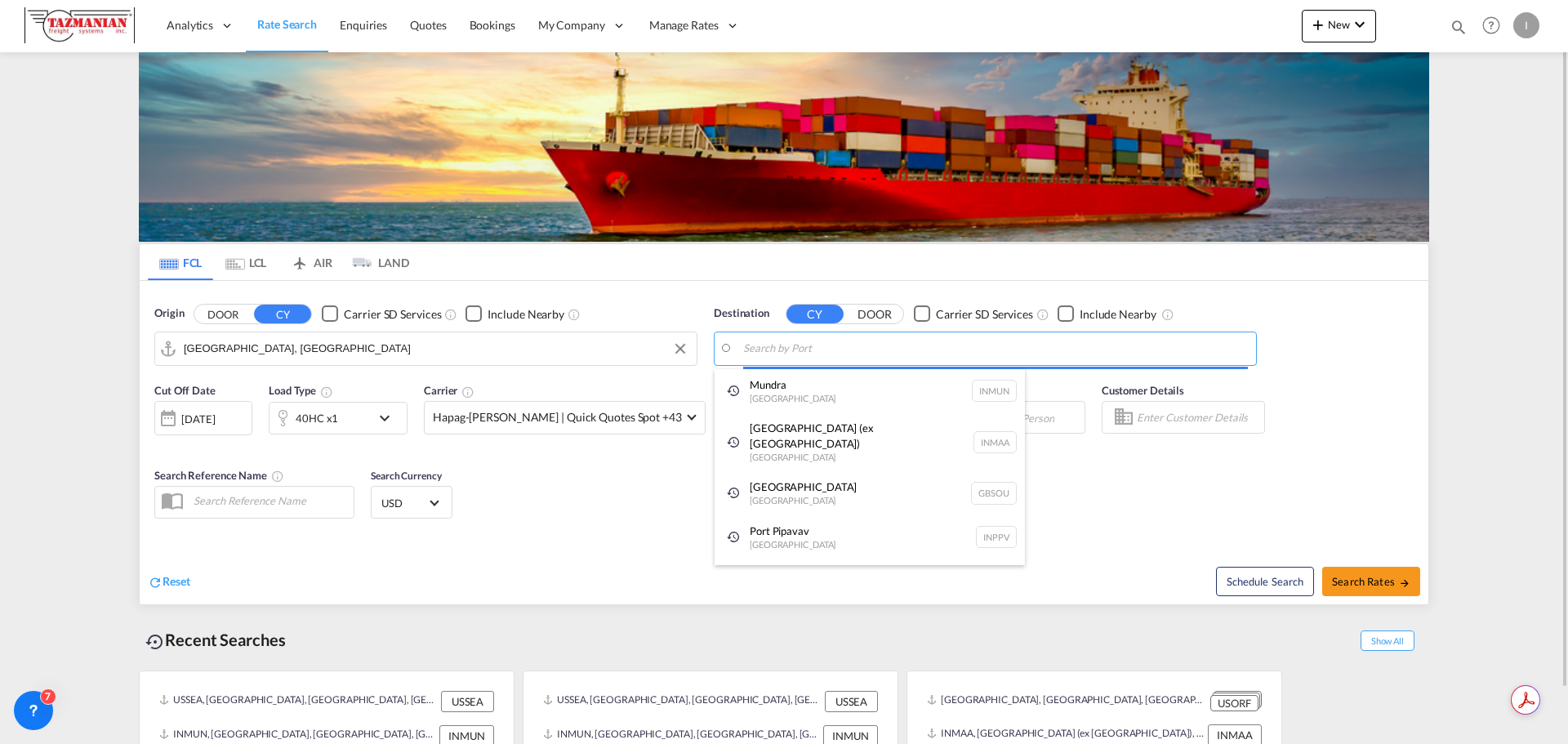
click at [785, 350] on body "Analytics Reports Dashboard Rate Search Enquiries Quotes Bookings" at bounding box center [784, 372] width 1568 height 744
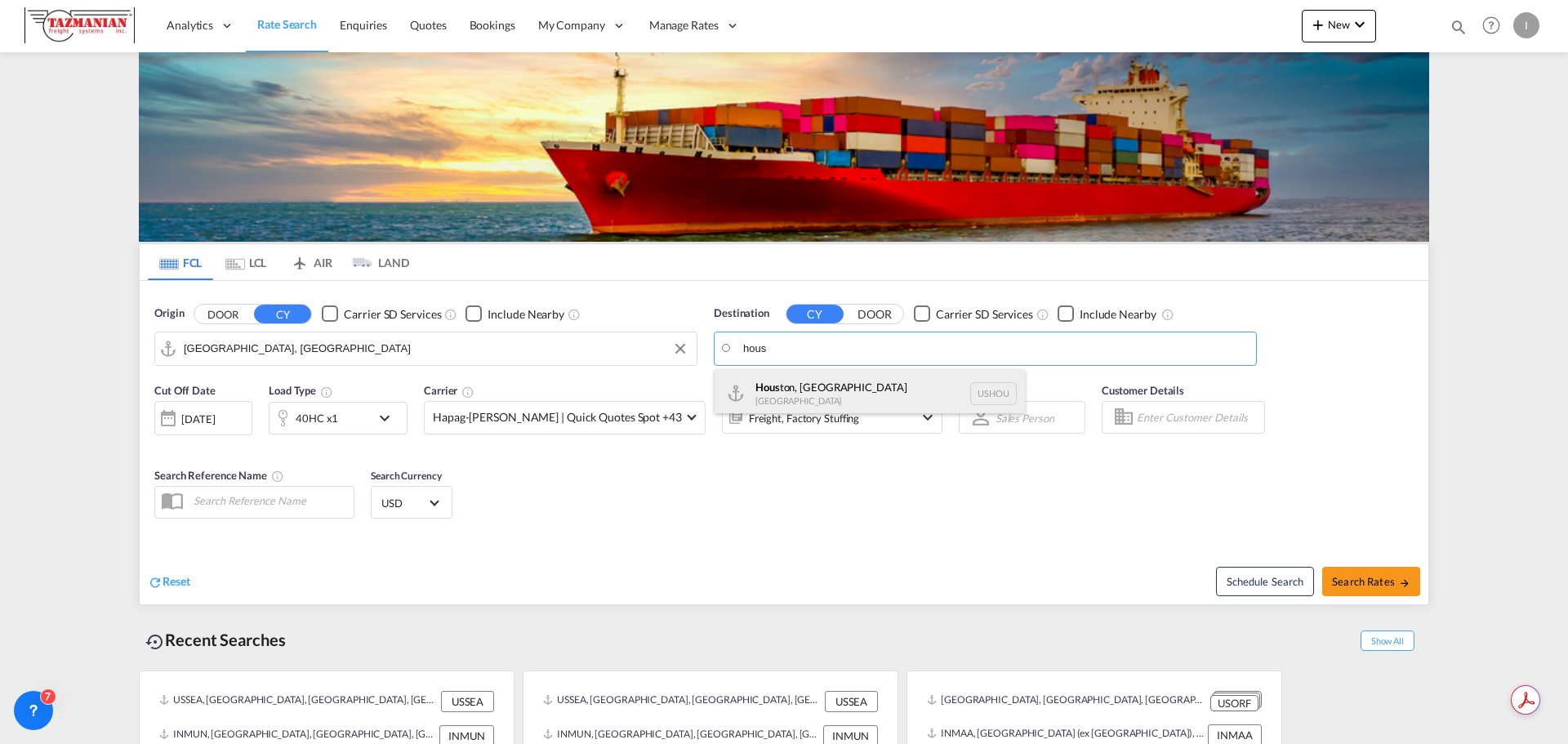
click at [808, 394] on div "Hous ton, [GEOGRAPHIC_DATA] [GEOGRAPHIC_DATA] USHOU" at bounding box center [870, 393] width 311 height 49
type input "[GEOGRAPHIC_DATA], [GEOGRAPHIC_DATA], USHOU"
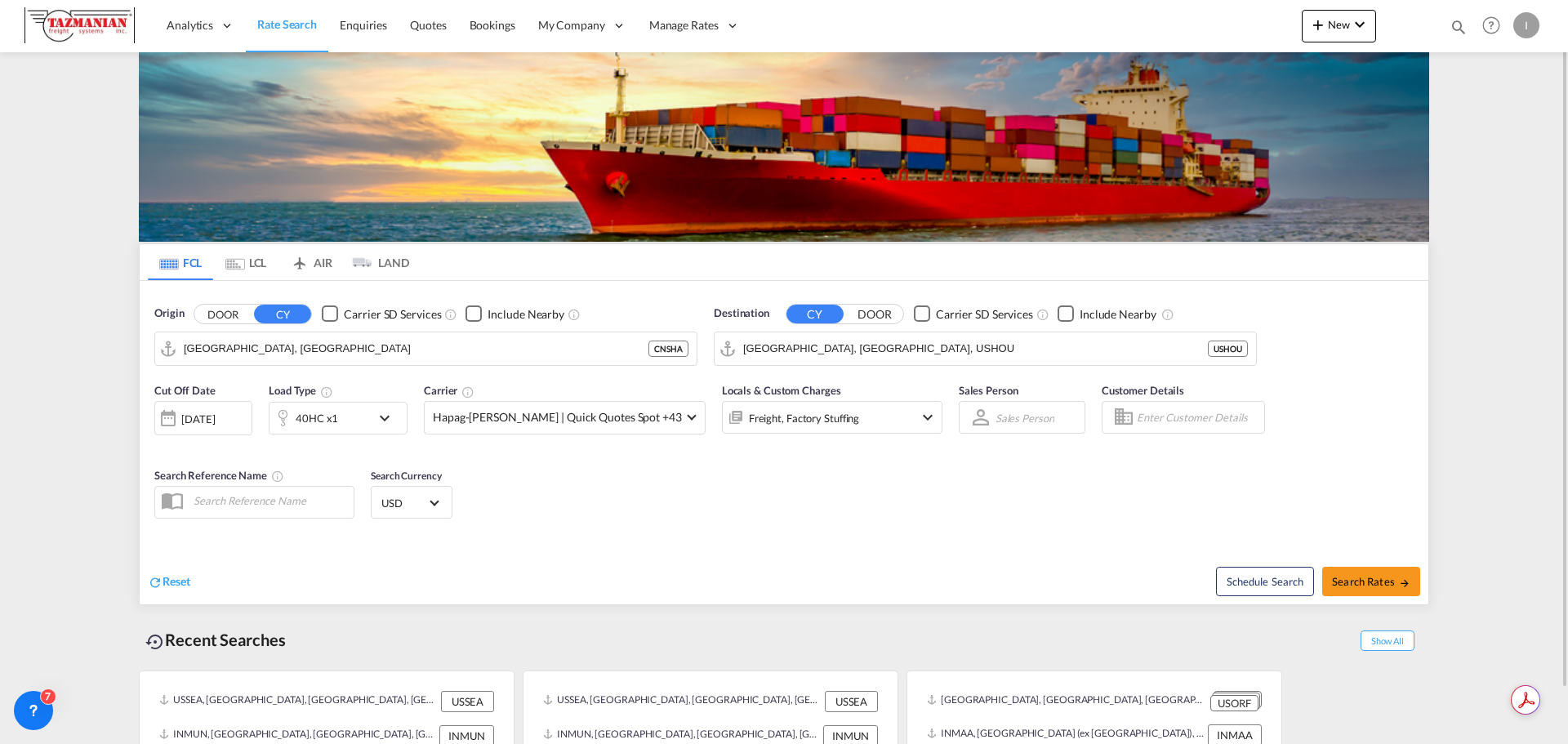
click at [835, 415] on div "Freight, Factory Stuffing" at bounding box center [831, 417] width 220 height 33
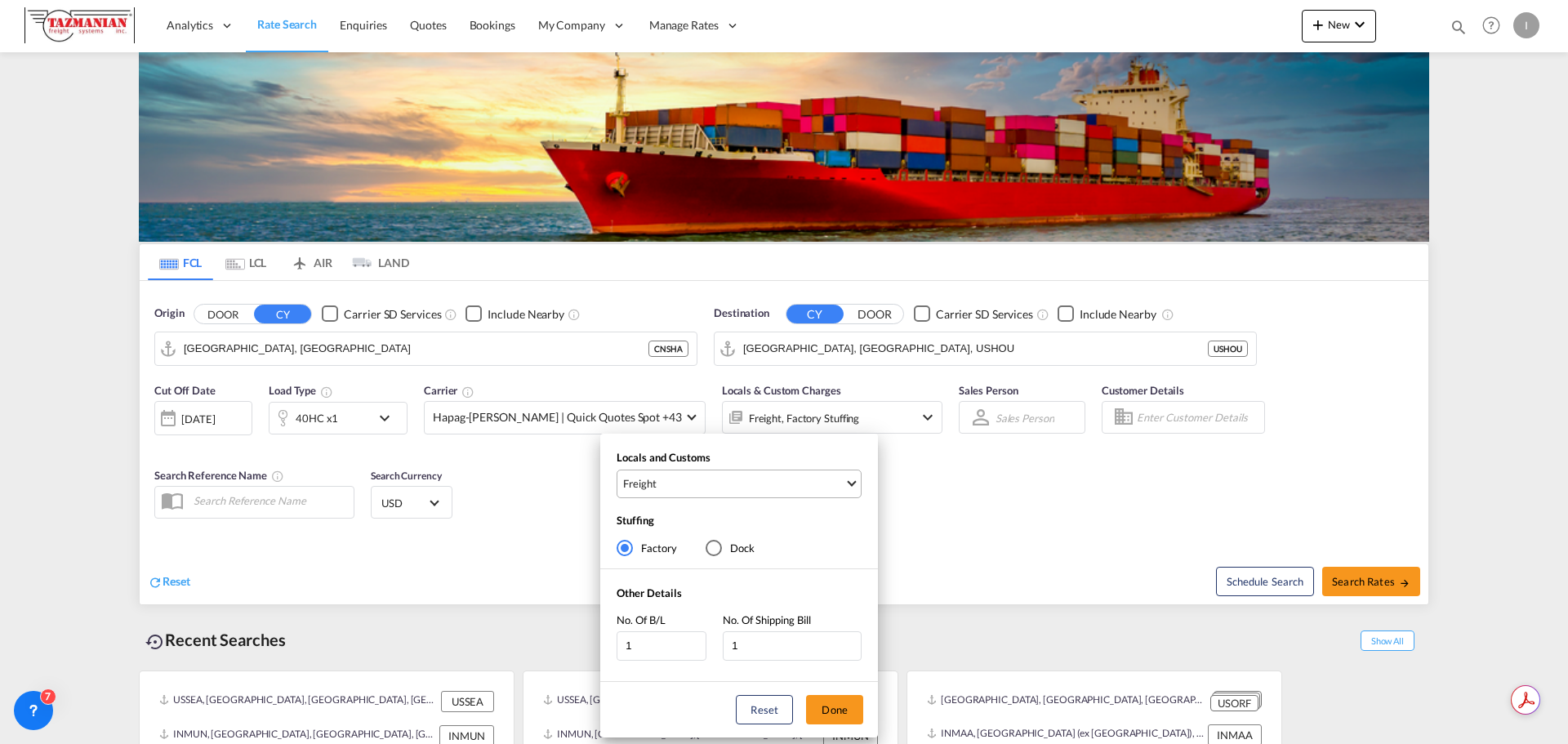
click at [824, 472] on md-select-value "Freight" at bounding box center [740, 484] width 239 height 27
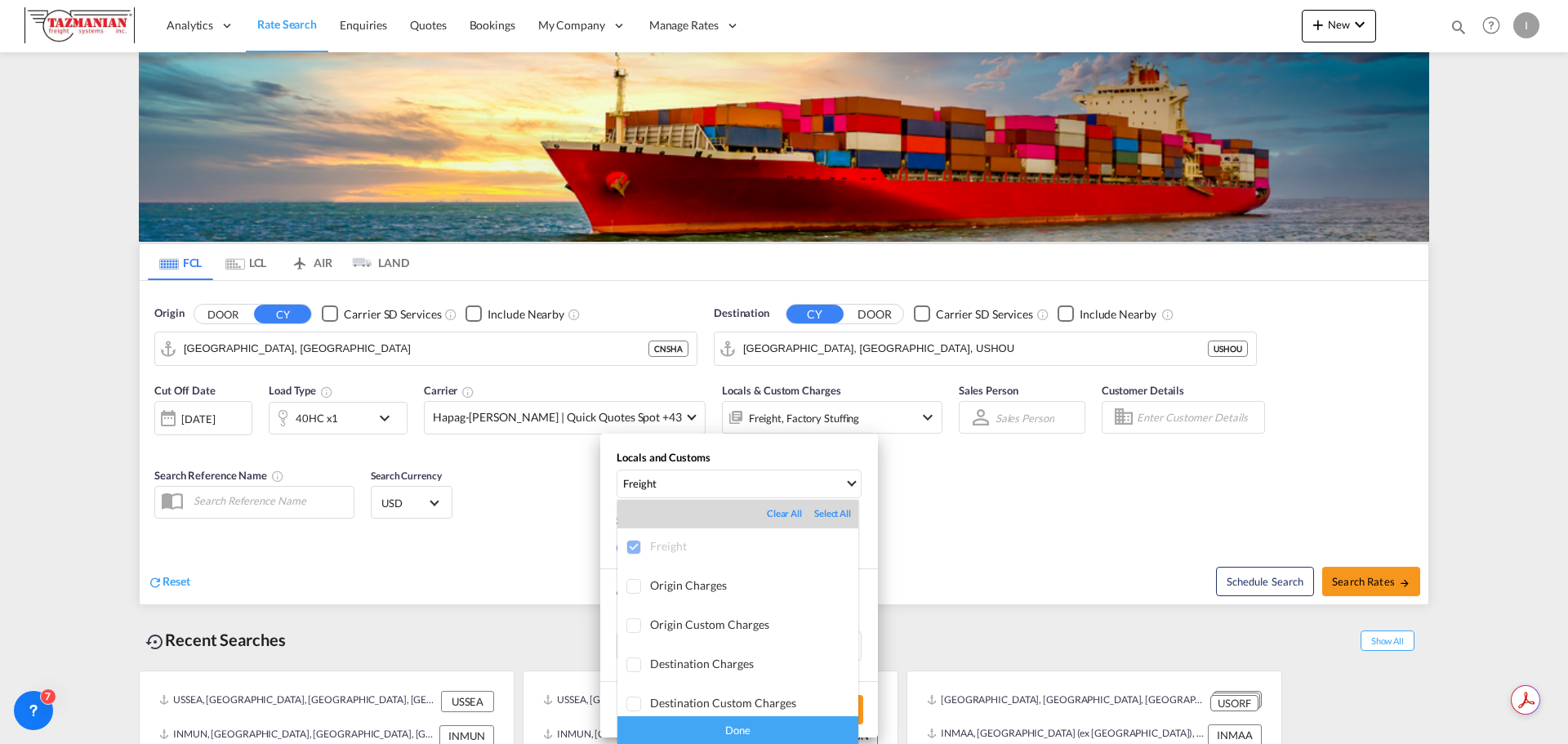
click at [814, 514] on div "Select All" at bounding box center [832, 513] width 37 height 13
click at [756, 730] on div "Done" at bounding box center [737, 730] width 241 height 29
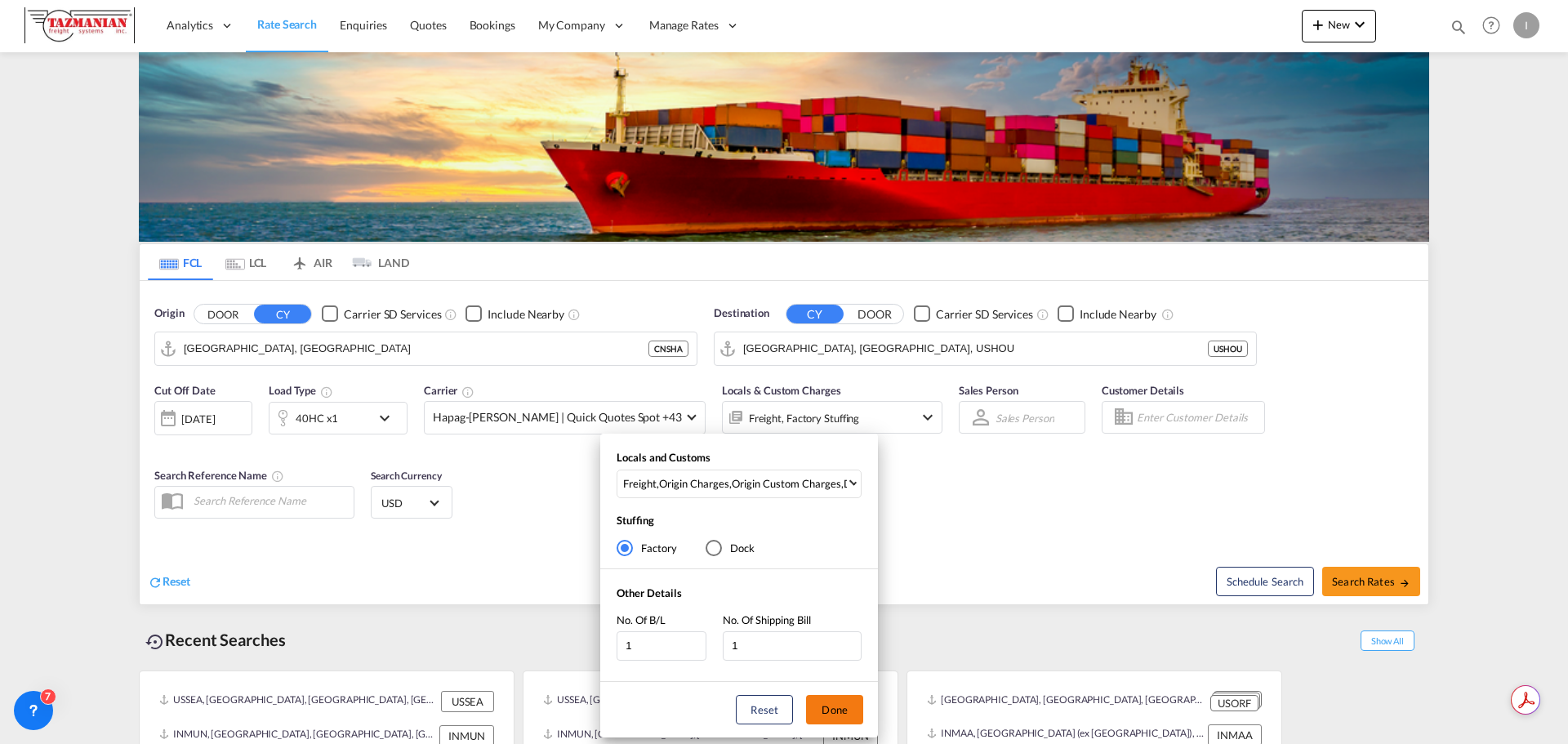
click at [834, 709] on button "Done" at bounding box center [834, 710] width 57 height 30
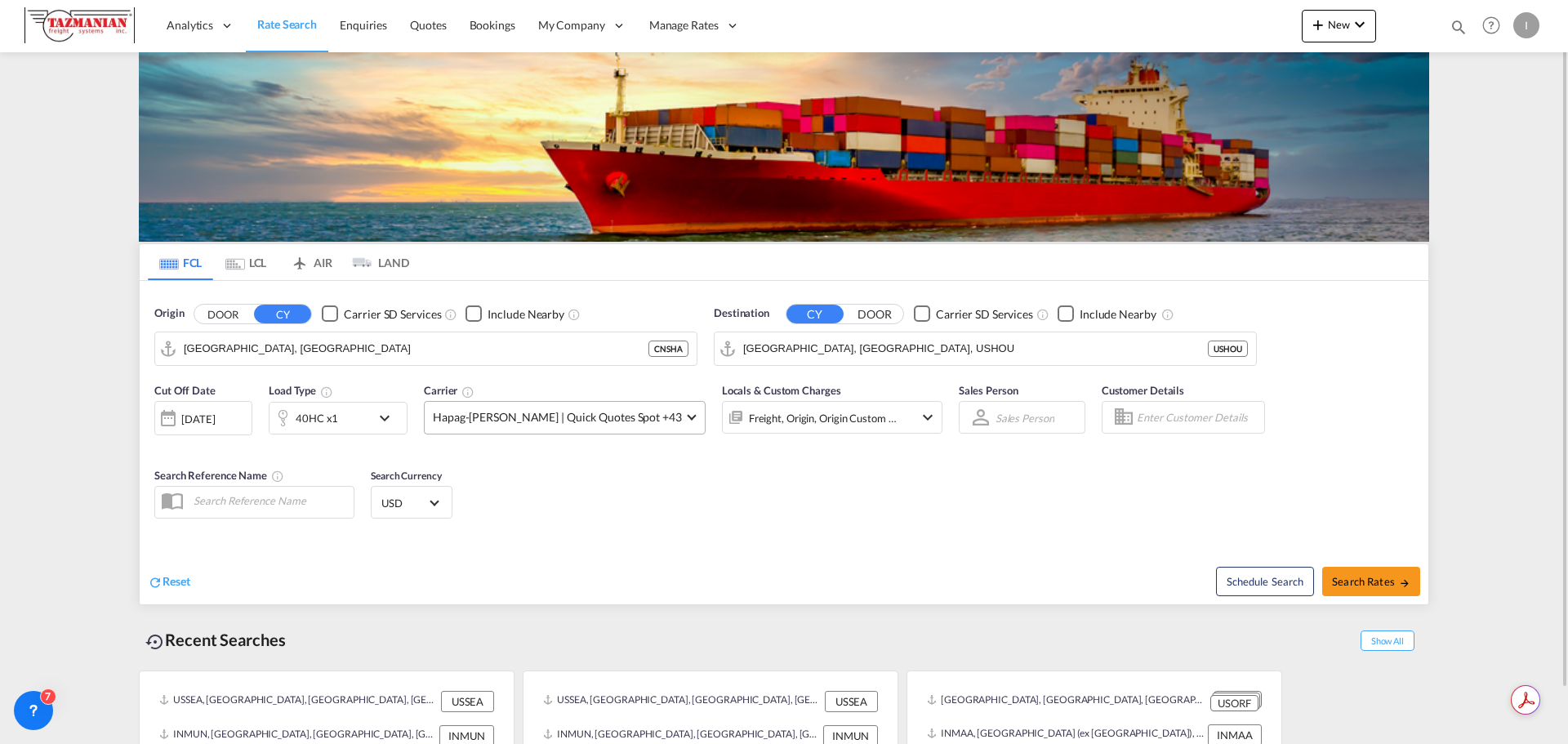
click at [616, 428] on md-select-value "Hapag-[PERSON_NAME] | Quick Quotes Spot +43" at bounding box center [565, 418] width 280 height 32
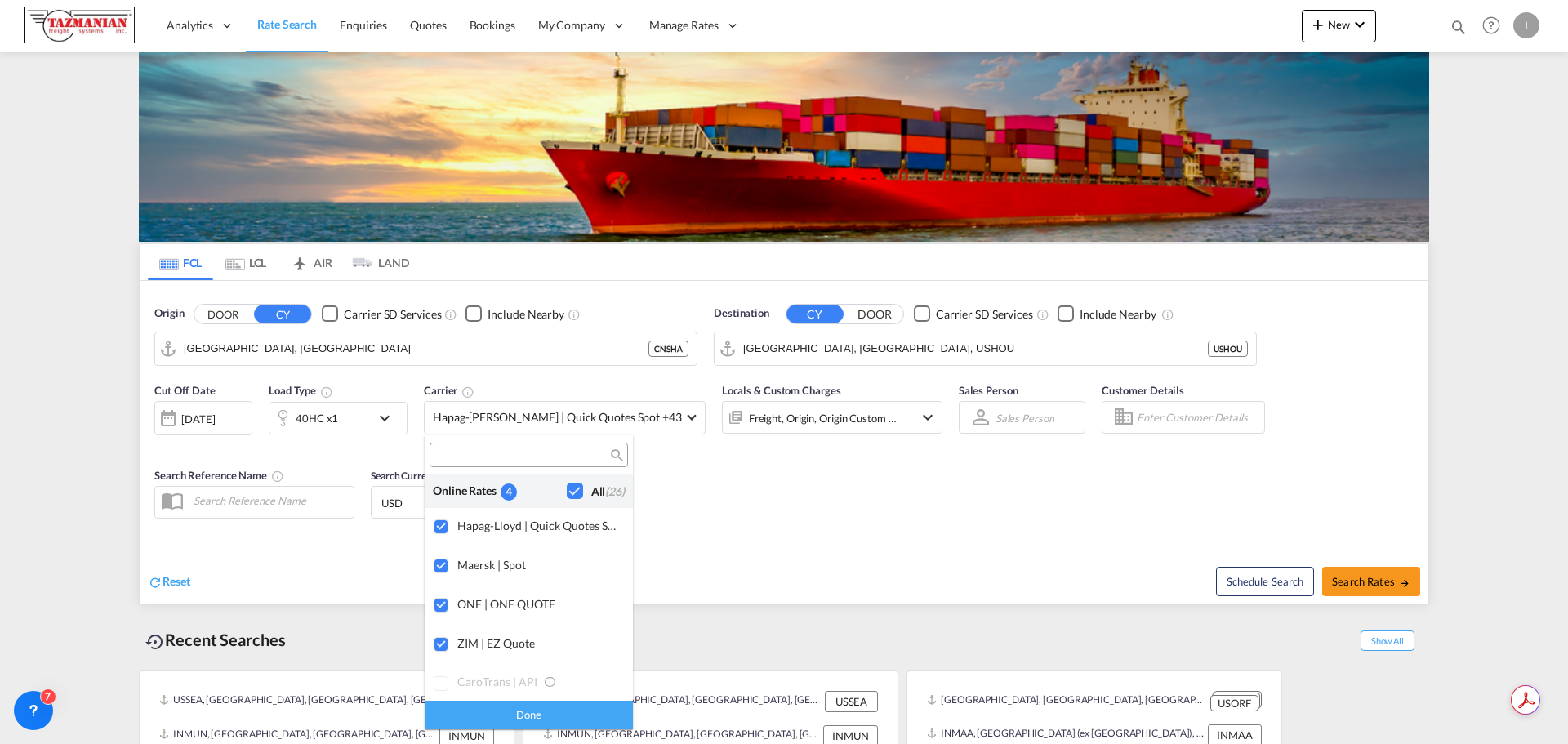
click at [1384, 581] on md-backdrop at bounding box center [784, 372] width 1568 height 744
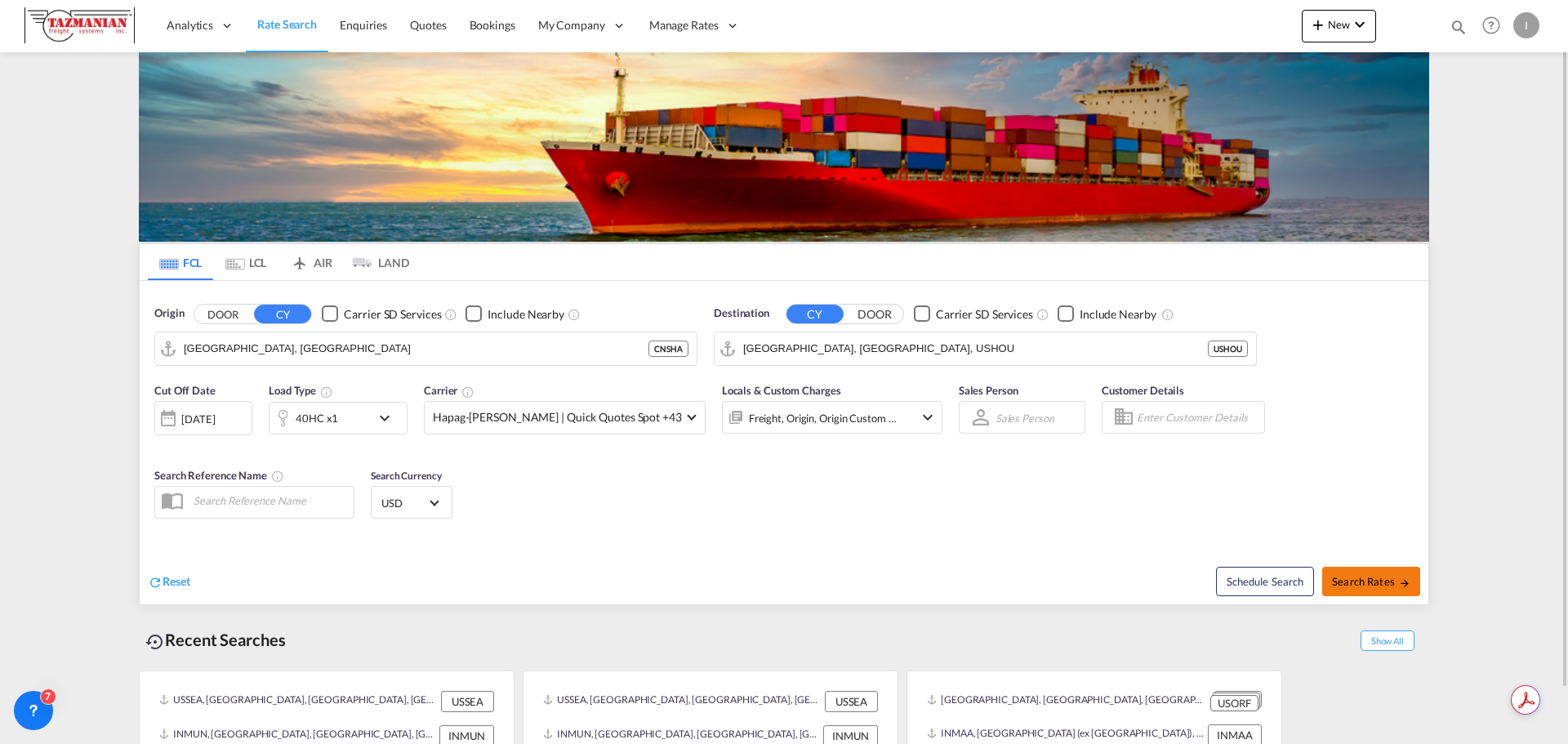
click at [1384, 581] on span "Search Rates" at bounding box center [1371, 581] width 78 height 13
type input "CNSHA to USHOU / [DATE]"
